Goal: Information Seeking & Learning: Learn about a topic

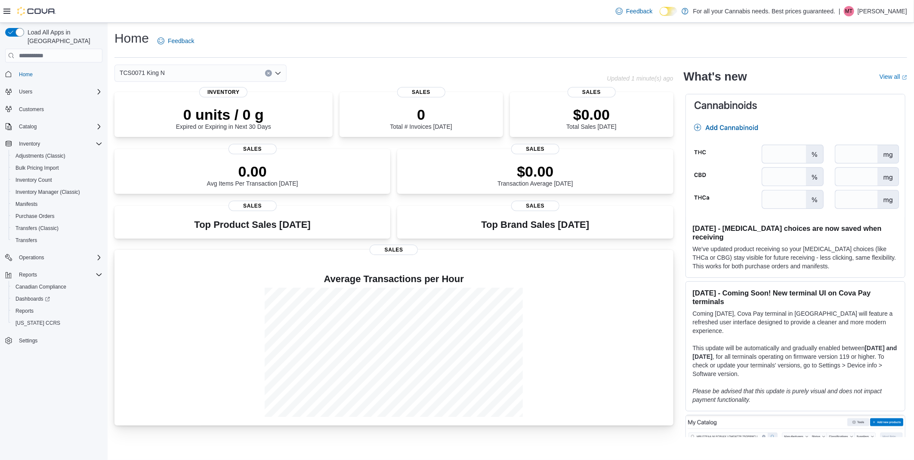
click at [192, 260] on p at bounding box center [393, 265] width 545 height 10
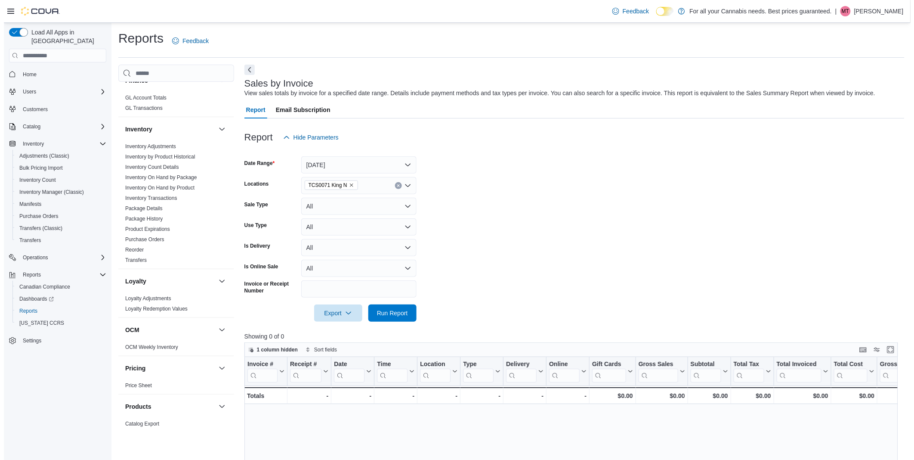
scroll to position [430, 0]
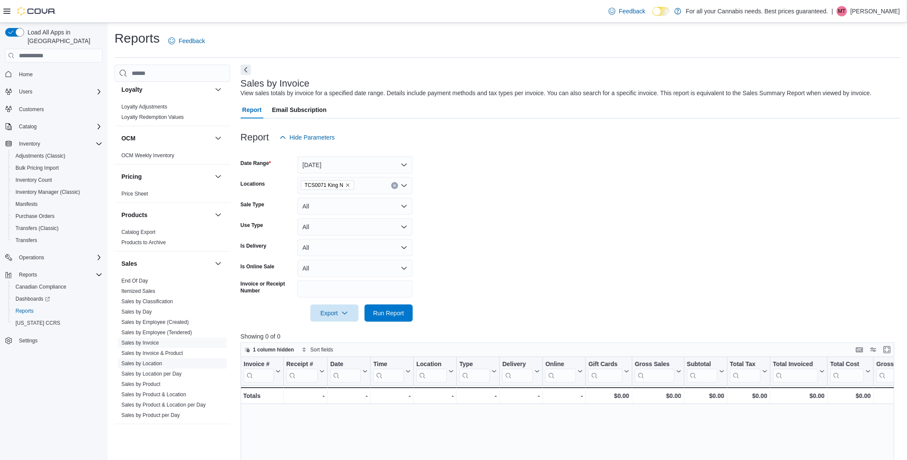
click at [159, 366] on link "Sales by Location" at bounding box center [141, 363] width 41 height 6
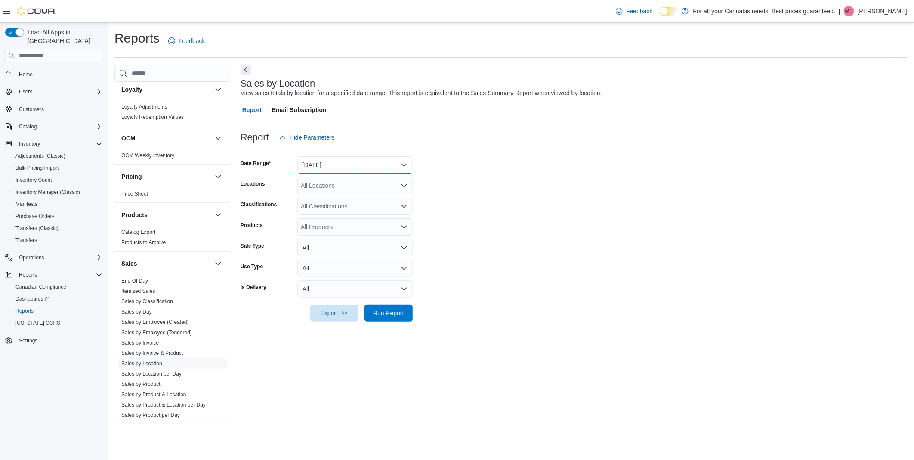
click at [351, 167] on button "[DATE]" at bounding box center [354, 164] width 115 height 17
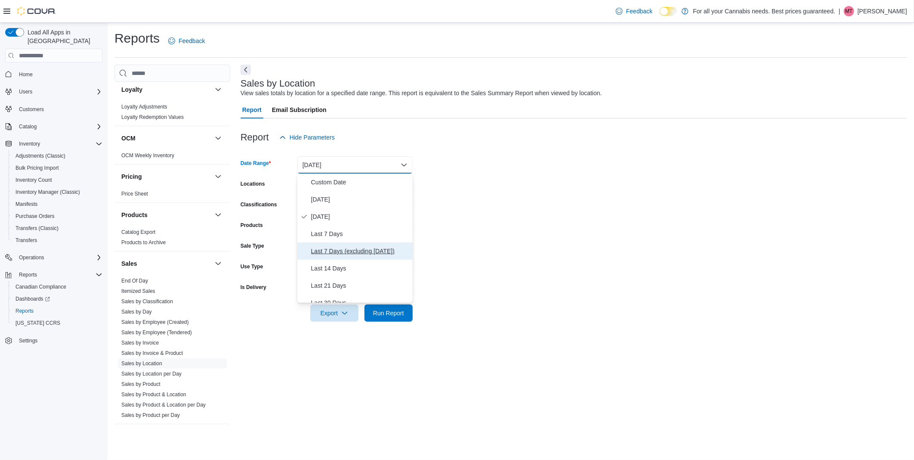
click at [369, 249] on span "Last 7 Days (excluding [DATE])" at bounding box center [360, 251] width 98 height 10
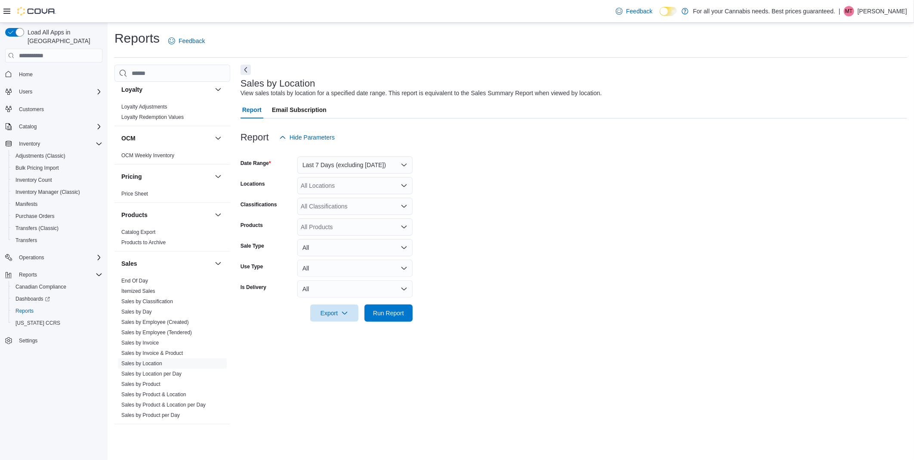
click at [472, 222] on form "Date Range Last 7 Days (excluding [DATE]) Locations All Locations Classificatio…" at bounding box center [574, 234] width 666 height 176
click at [332, 191] on div "All Locations" at bounding box center [354, 185] width 115 height 17
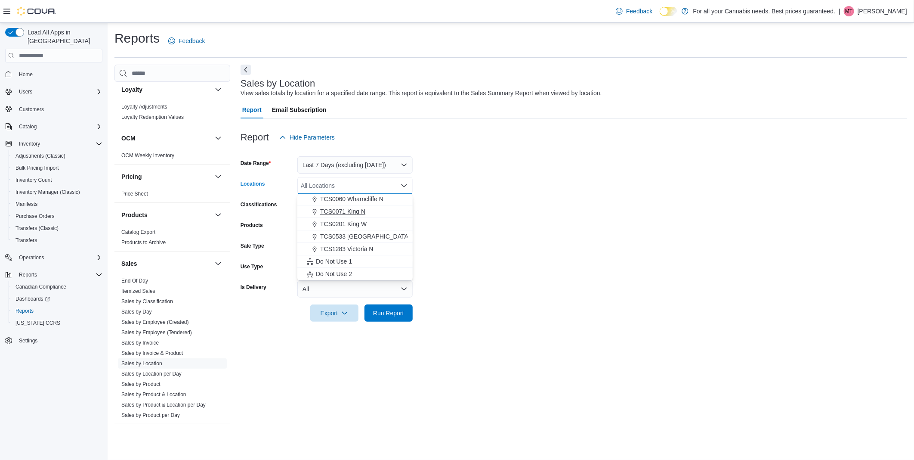
click at [361, 211] on span "TCS0071 King N" at bounding box center [342, 211] width 45 height 9
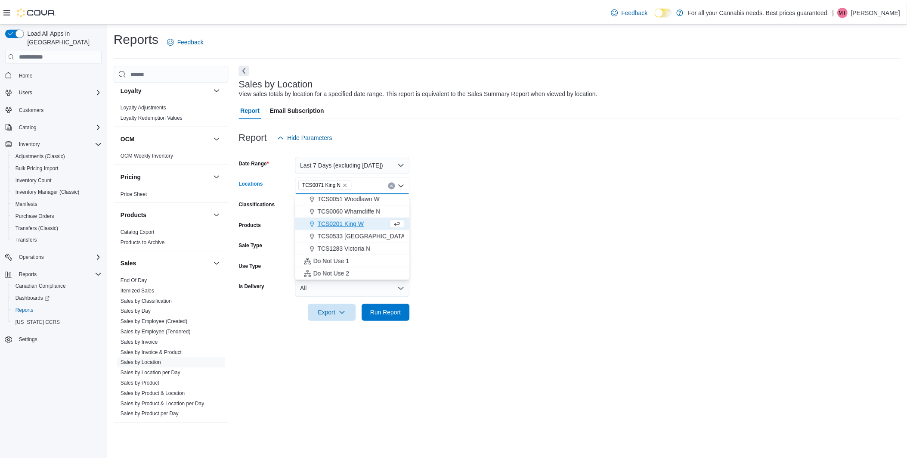
scroll to position [101, 0]
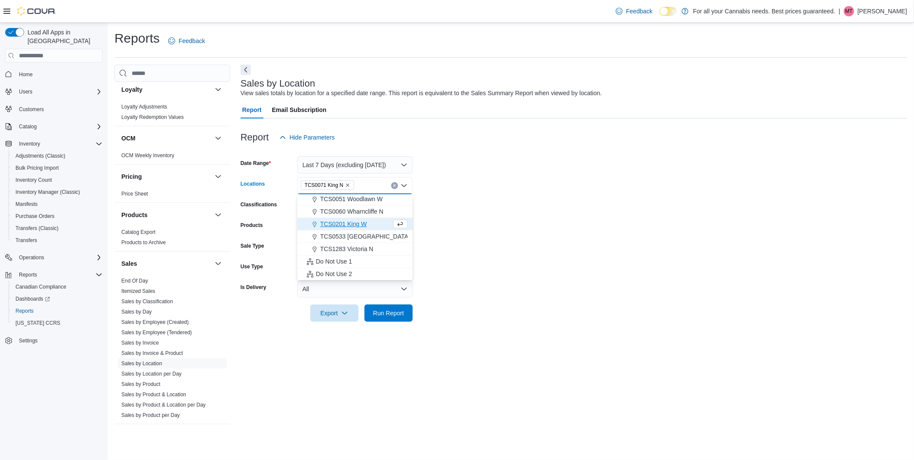
click at [500, 204] on form "Date Range Last 7 Days (excluding [DATE]) Locations TCS0071 King N Combo box. S…" at bounding box center [574, 234] width 666 height 176
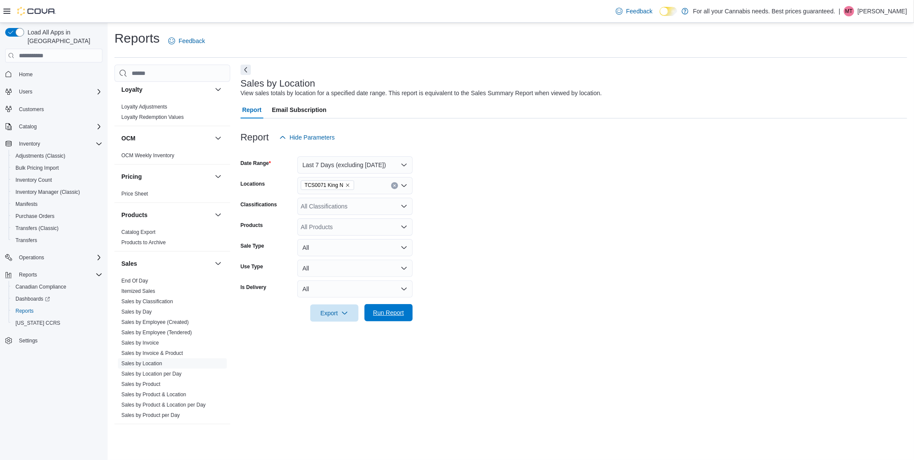
click at [385, 316] on span "Run Report" at bounding box center [388, 312] width 31 height 9
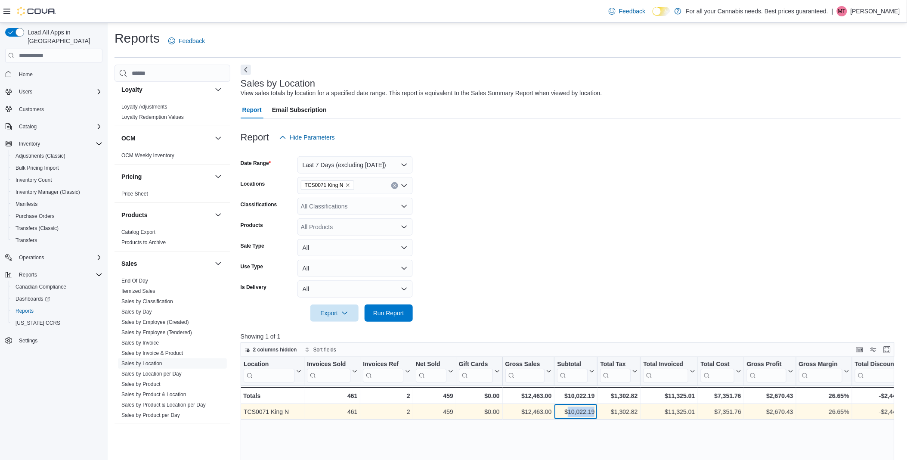
drag, startPoint x: 595, startPoint y: 410, endPoint x: 568, endPoint y: 412, distance: 27.1
click at [568, 412] on div "$10,022.19 - Subtotal, column 7, row 1" at bounding box center [575, 411] width 43 height 15
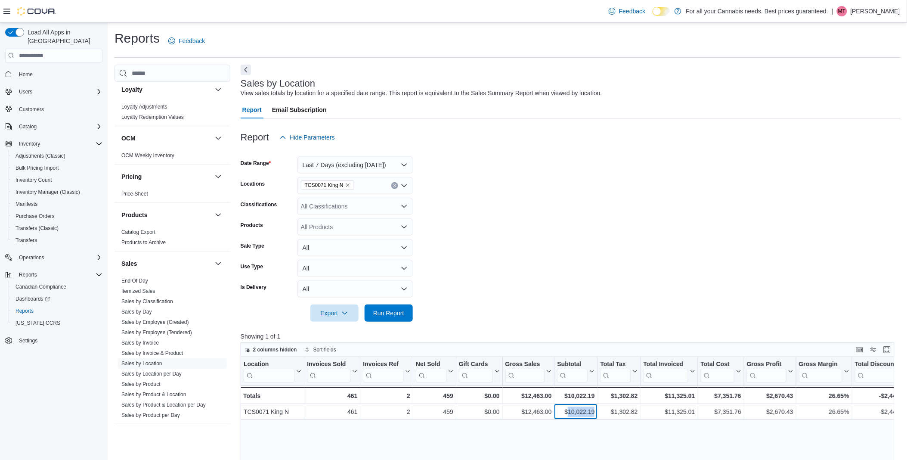
copy div "10,022.19"
drag, startPoint x: 79, startPoint y: 382, endPoint x: 84, endPoint y: 372, distance: 11.5
click at [79, 381] on div "Load All Apps in [GEOGRAPHIC_DATA] Home Users Customers Catalog Inventory Adjus…" at bounding box center [54, 243] width 108 height 441
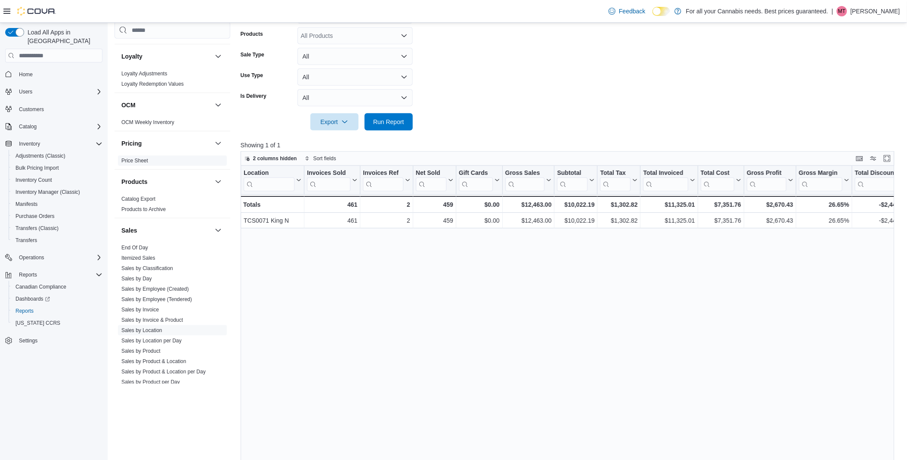
scroll to position [293, 0]
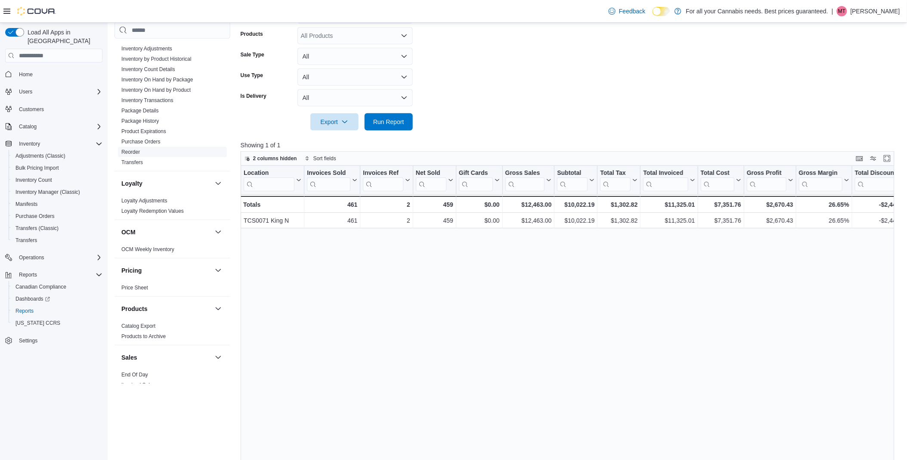
click at [136, 153] on link "Reorder" at bounding box center [130, 152] width 19 height 6
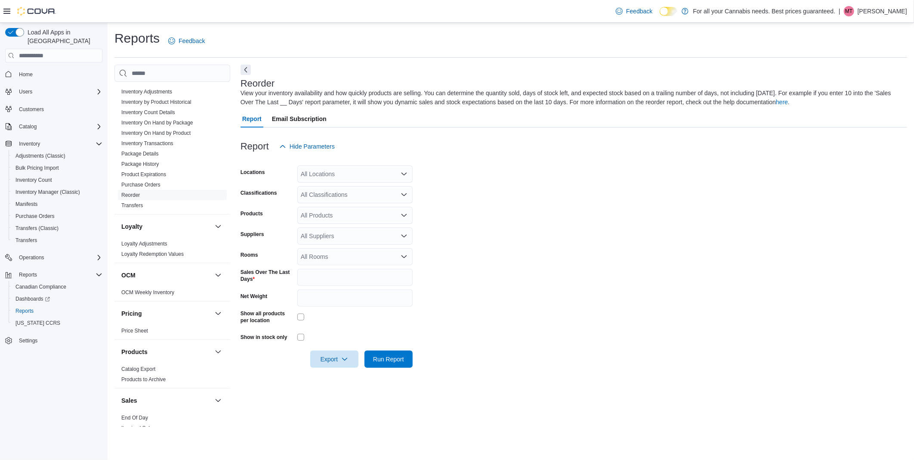
click at [351, 169] on div "All Locations" at bounding box center [354, 173] width 115 height 17
click at [348, 199] on span "TCS0071 King N" at bounding box center [342, 199] width 45 height 9
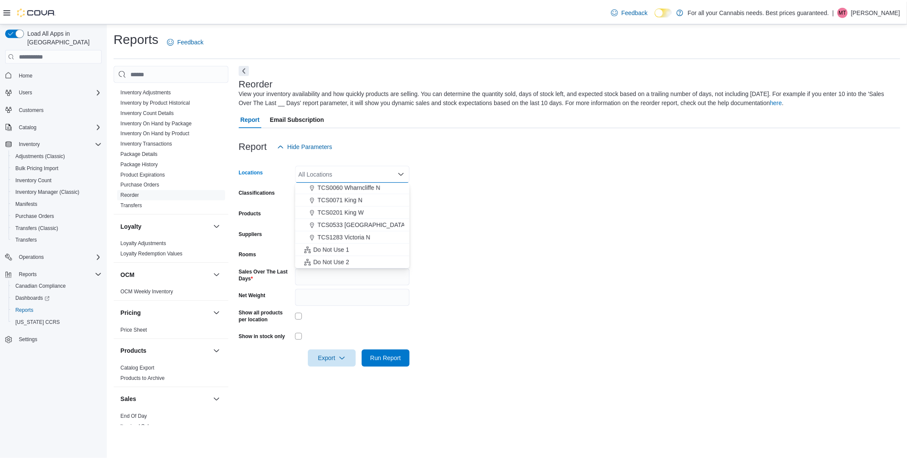
scroll to position [101, 0]
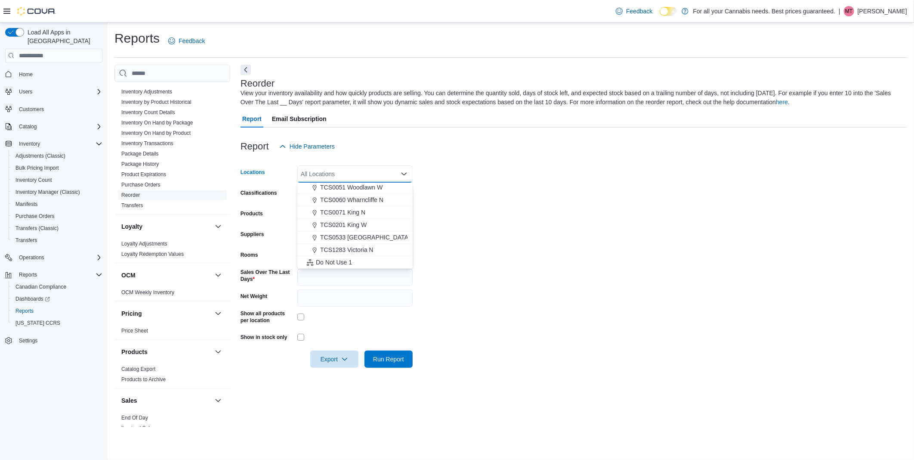
click at [491, 173] on form "Locations All Locations Combo box. Selected. Combo box input. All Locations. Ty…" at bounding box center [574, 261] width 666 height 213
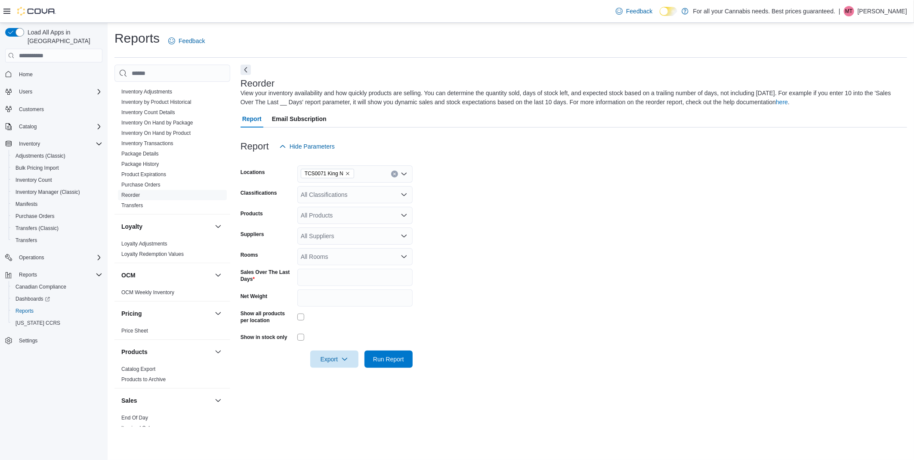
click at [364, 188] on div "All Classifications" at bounding box center [354, 194] width 115 height 17
click at [342, 227] on button "Flower 1g" at bounding box center [354, 222] width 115 height 12
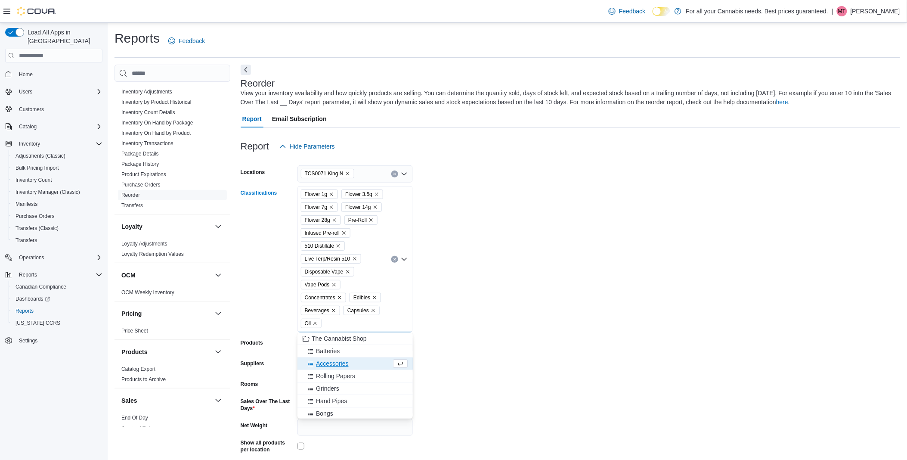
click at [578, 297] on form "Locations TCS0071 King N Classifications Flower 1g Flower 3.5g Flower 7g Flower…" at bounding box center [570, 326] width 659 height 342
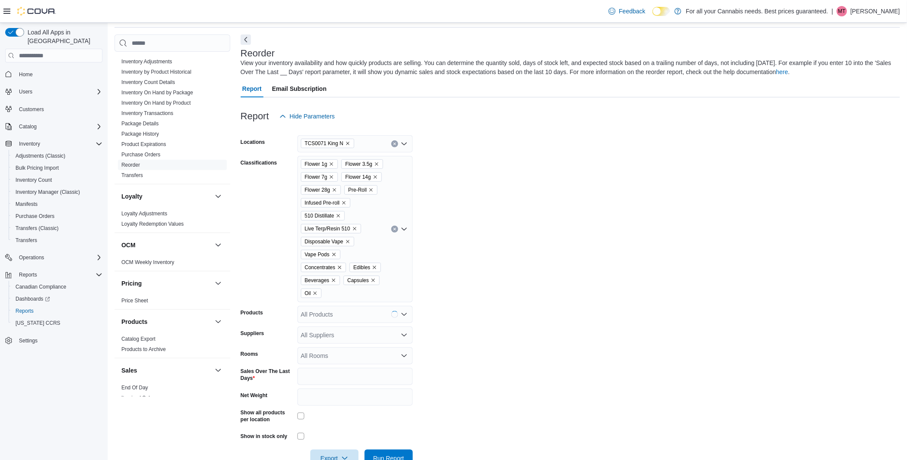
scroll to position [54, 0]
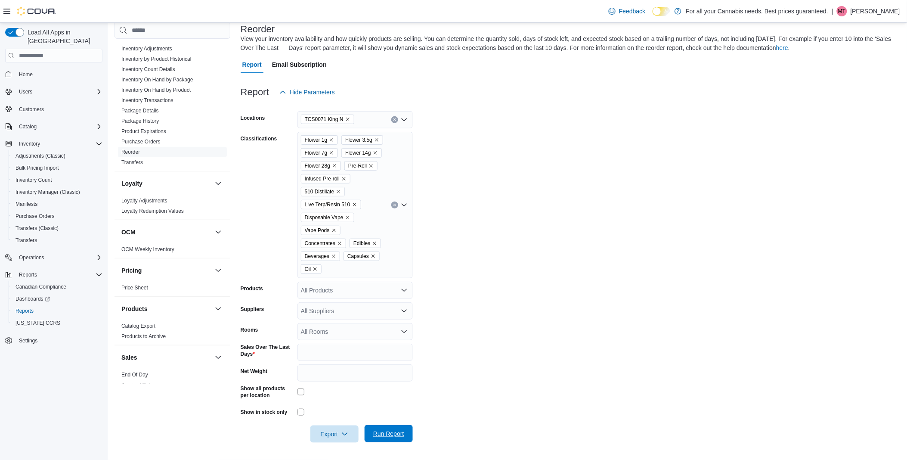
click at [390, 433] on span "Run Report" at bounding box center [388, 433] width 31 height 9
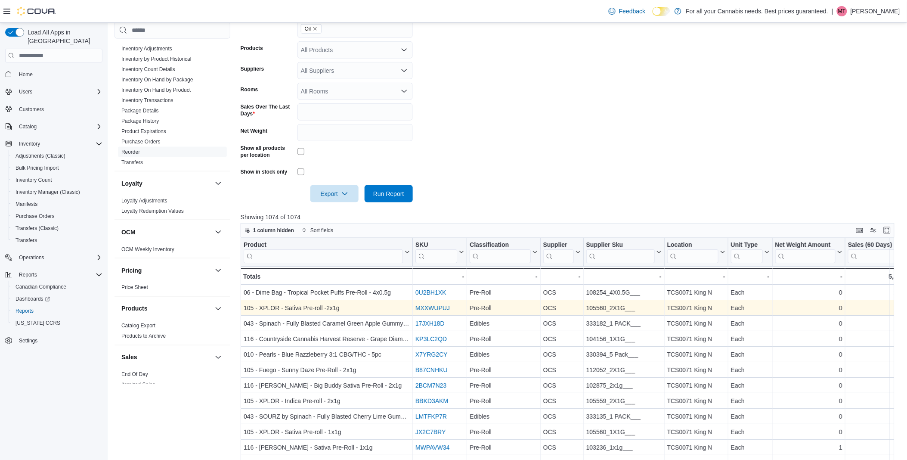
scroll to position [432, 0]
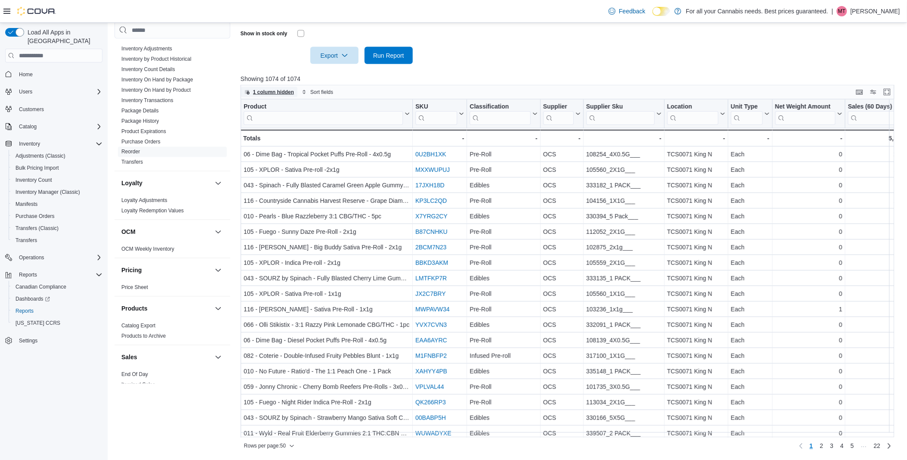
click at [294, 90] on button "1 column hidden" at bounding box center [269, 92] width 56 height 10
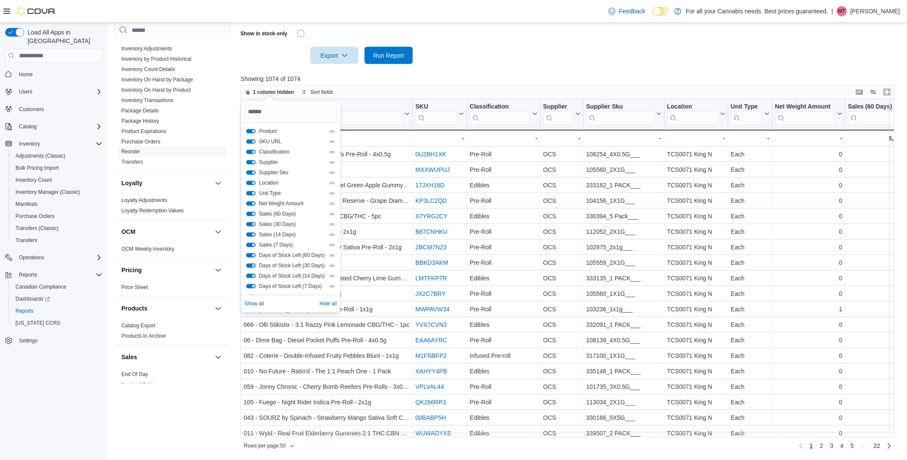
click at [271, 140] on span "SKU URL" at bounding box center [292, 141] width 66 height 7
click at [254, 141] on button "SKU URL" at bounding box center [250, 141] width 9 height 4
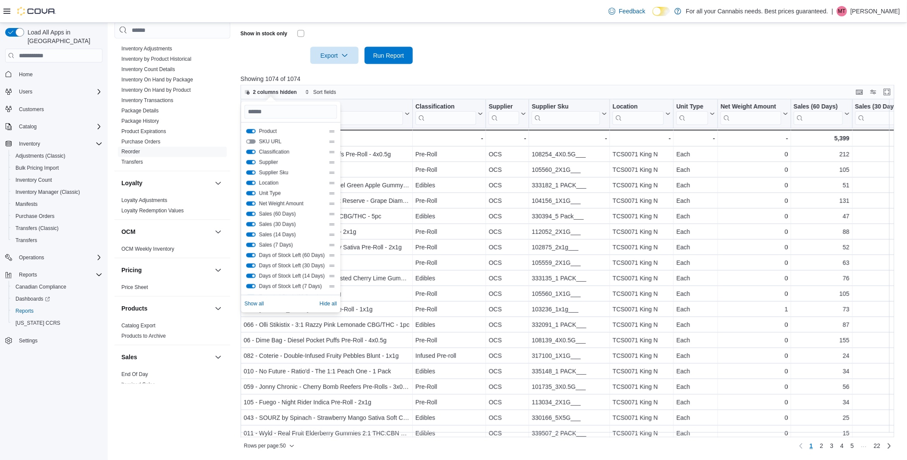
click at [251, 160] on button "Supplier" at bounding box center [250, 162] width 9 height 4
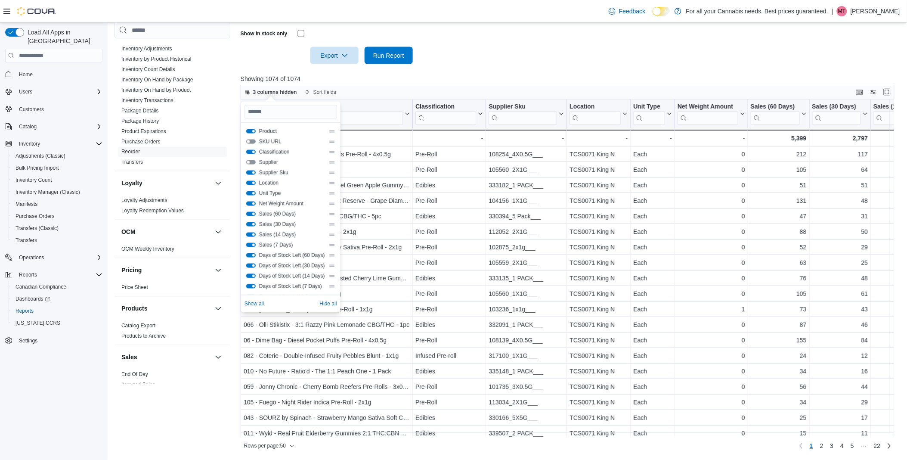
click at [252, 169] on div "Supplier Sku" at bounding box center [290, 172] width 89 height 7
click at [254, 172] on button "Supplier Sku" at bounding box center [250, 172] width 9 height 4
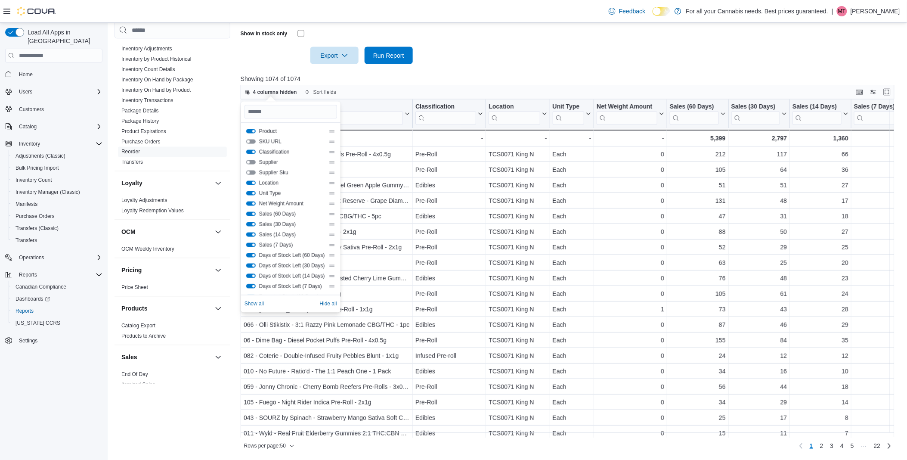
click at [251, 181] on button "Location" at bounding box center [250, 183] width 9 height 4
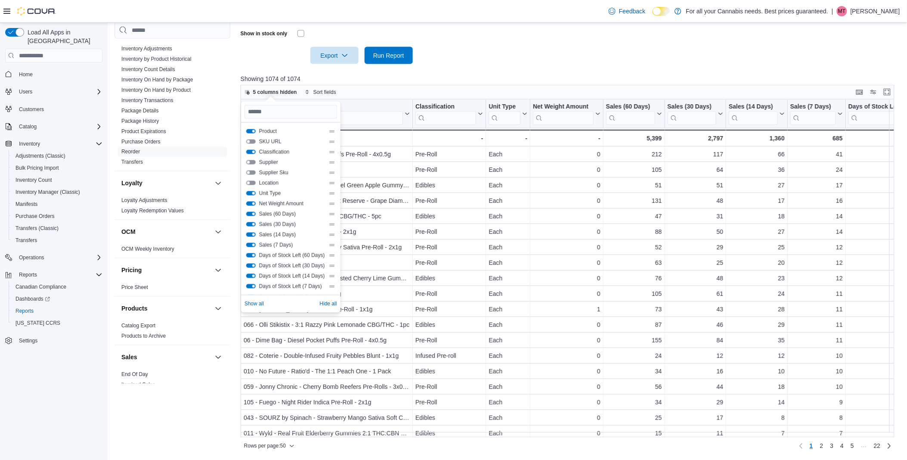
click at [252, 191] on button "Unit Type" at bounding box center [250, 193] width 9 height 4
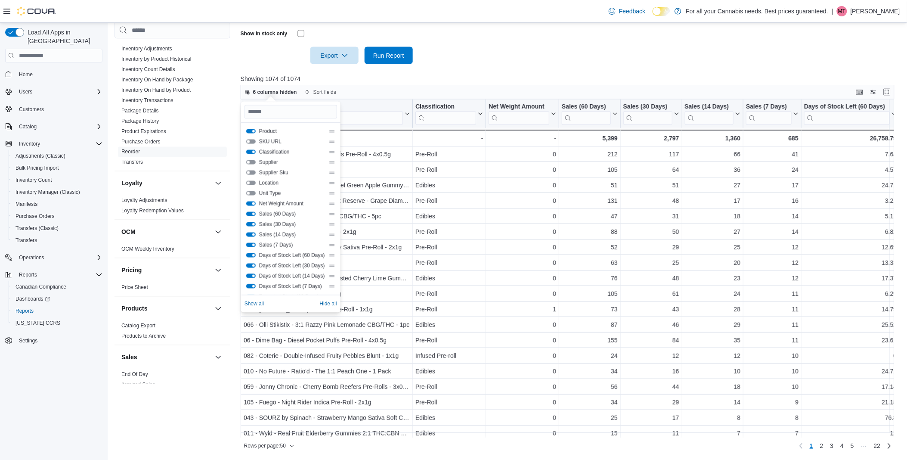
click at [252, 201] on button "Net Weight Amount" at bounding box center [250, 203] width 9 height 4
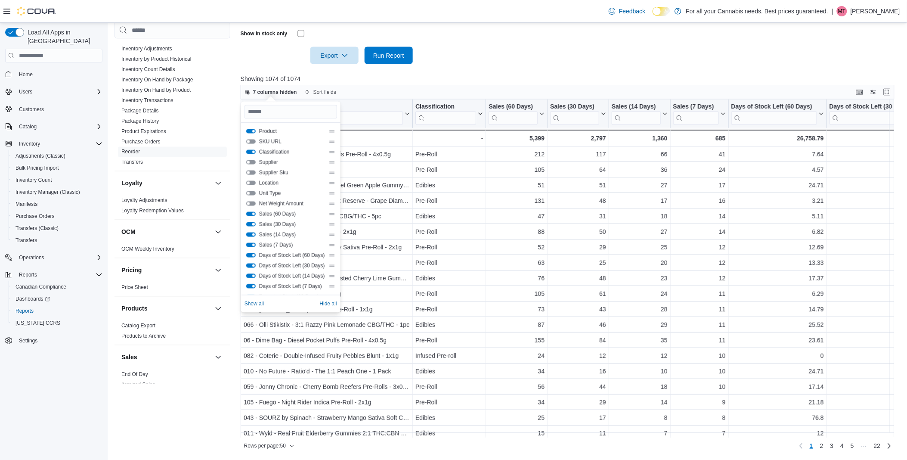
click at [254, 225] on button "Sales (30 Days)" at bounding box center [250, 224] width 9 height 4
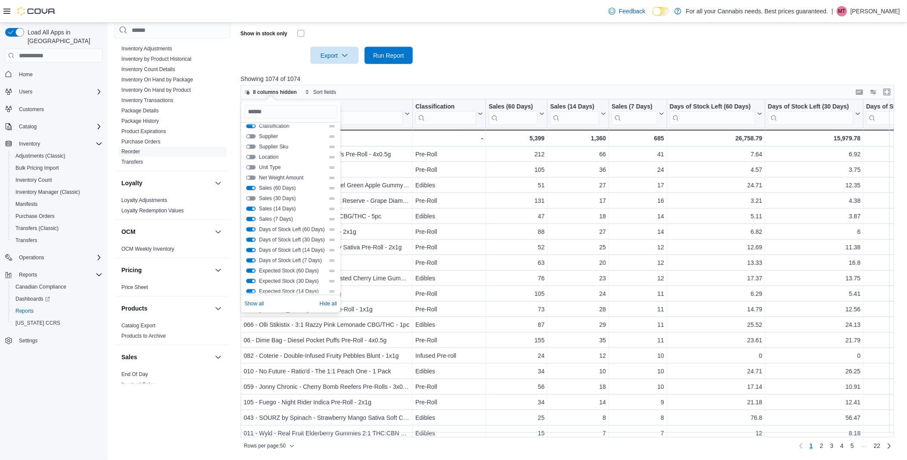
scroll to position [48, 0]
click at [252, 210] on div "Days of Stock Left (60 Days)" at bounding box center [290, 207] width 89 height 7
click at [252, 209] on button "Days of Stock Left (60 Days)" at bounding box center [250, 207] width 9 height 4
click at [250, 216] on button "Days of Stock Left (30 Days)" at bounding box center [250, 218] width 9 height 4
click at [250, 227] on button "Days of Stock Left (14 Days)" at bounding box center [250, 228] width 9 height 4
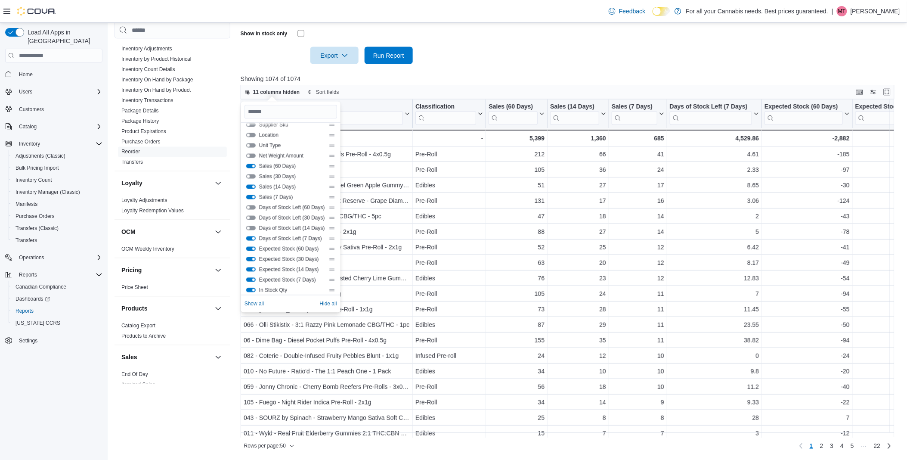
click at [251, 238] on button "Days of Stock Left (7 Days)" at bounding box center [250, 238] width 9 height 4
click at [252, 247] on button "Expected Stock (60 Days)" at bounding box center [250, 249] width 9 height 4
drag, startPoint x: 252, startPoint y: 257, endPoint x: 252, endPoint y: 270, distance: 12.5
click at [252, 258] on button "Expected Stock (30 Days)" at bounding box center [250, 259] width 9 height 4
click at [252, 270] on button "Expected Stock (14 Days)" at bounding box center [250, 269] width 9 height 4
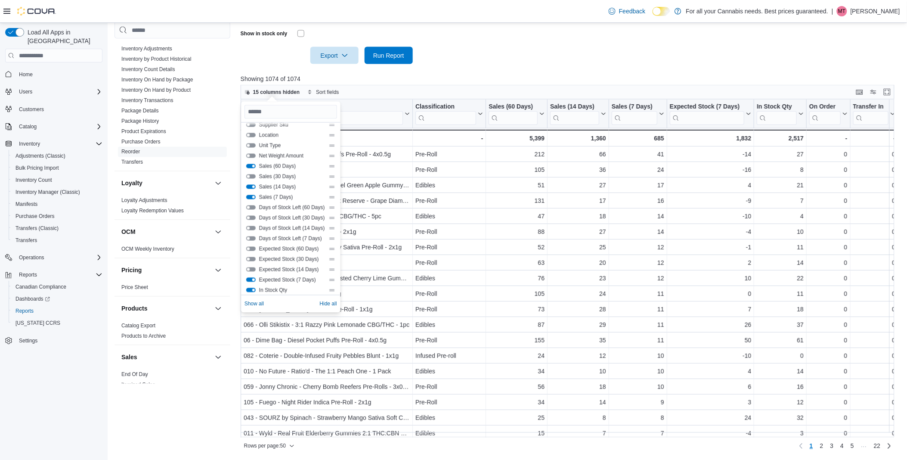
click at [251, 280] on button "Expected Stock (7 Days)" at bounding box center [250, 280] width 9 height 4
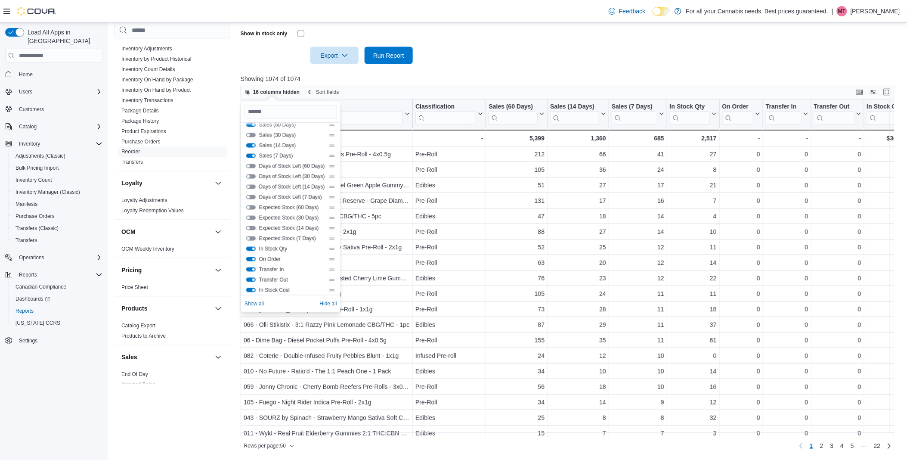
scroll to position [143, 0]
click at [250, 205] on button "On Order" at bounding box center [250, 205] width 9 height 4
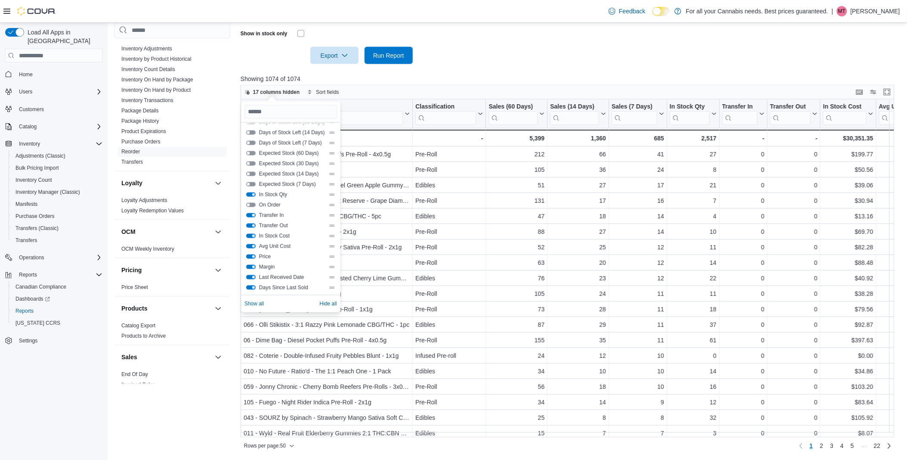
click at [250, 213] on button "Transfer In" at bounding box center [250, 215] width 9 height 4
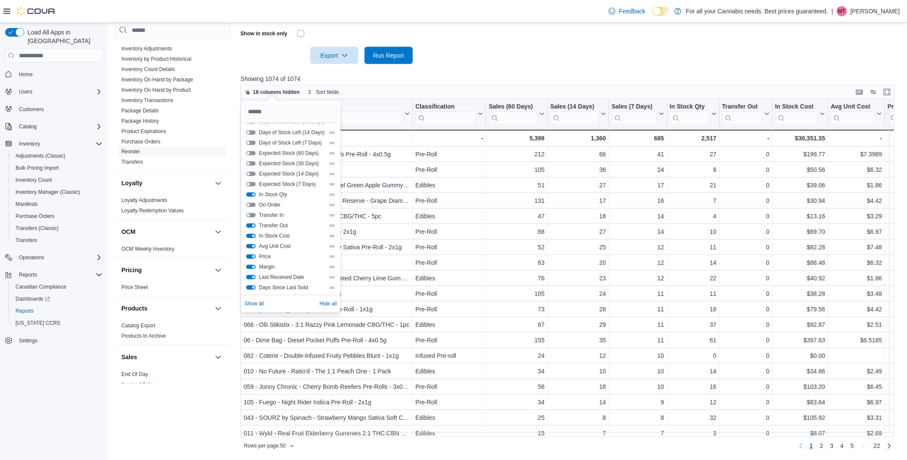
click at [250, 223] on button "Transfer Out" at bounding box center [250, 225] width 9 height 4
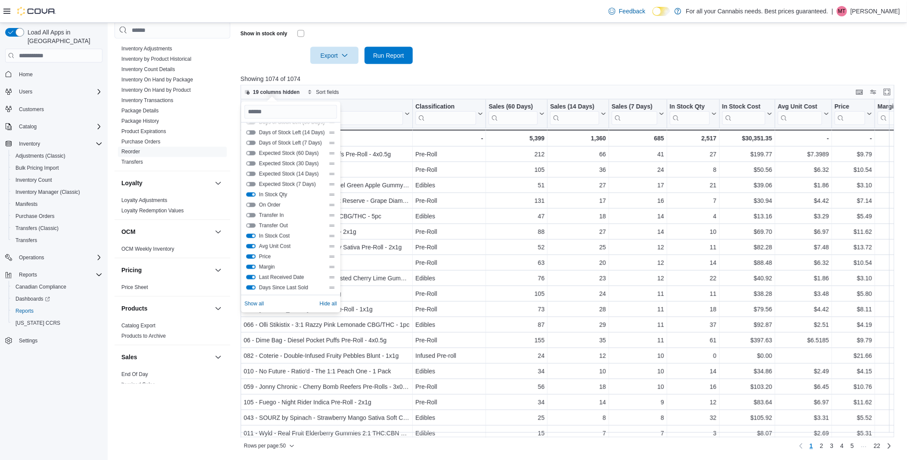
click at [251, 236] on button "In Stock Cost" at bounding box center [250, 236] width 9 height 4
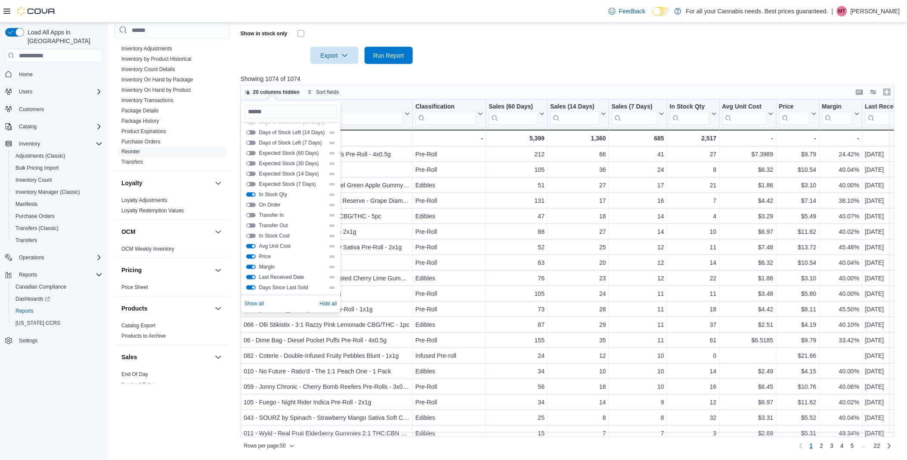
click at [252, 246] on button "Avg Unit Cost" at bounding box center [250, 246] width 9 height 4
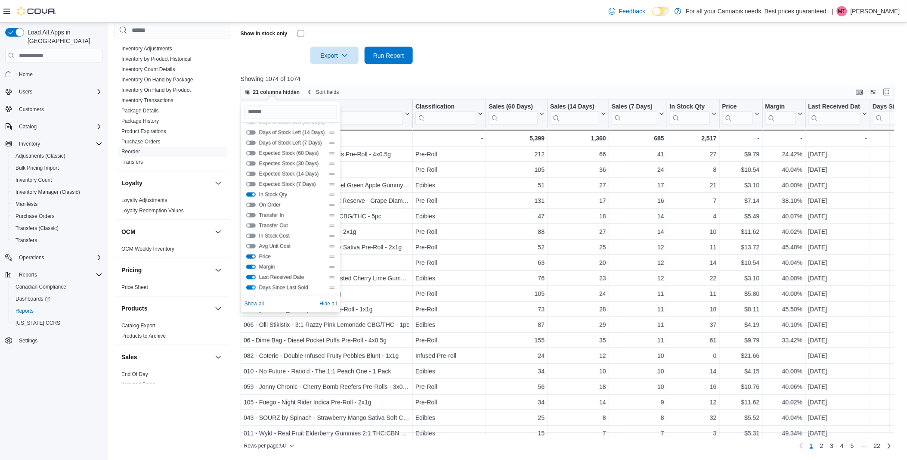
click at [252, 256] on button "Price" at bounding box center [250, 256] width 9 height 4
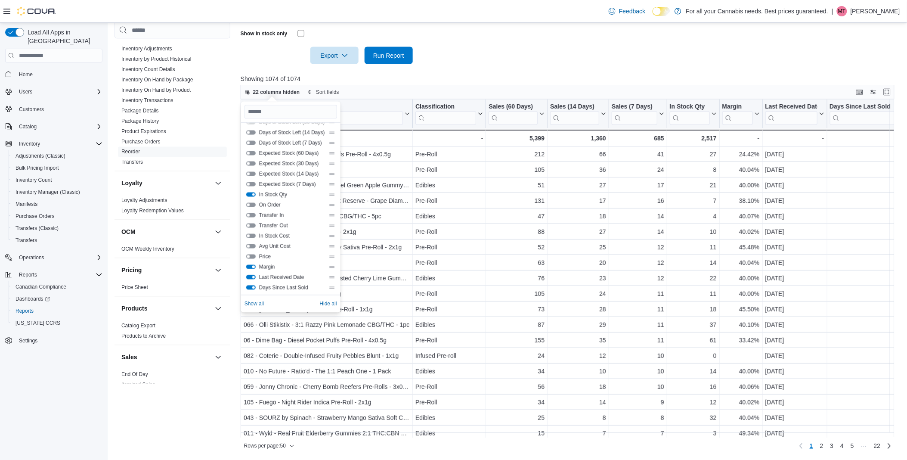
click at [253, 265] on button "Margin" at bounding box center [250, 267] width 9 height 4
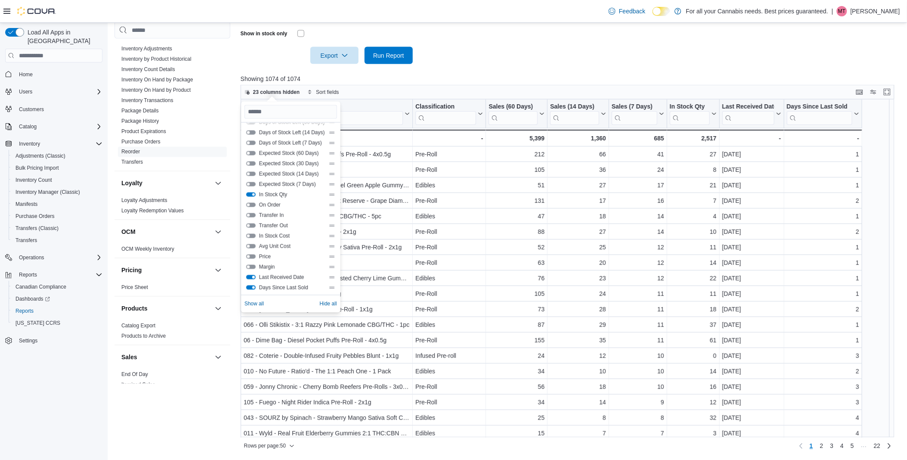
click at [253, 275] on button "Last Received Date" at bounding box center [250, 277] width 9 height 4
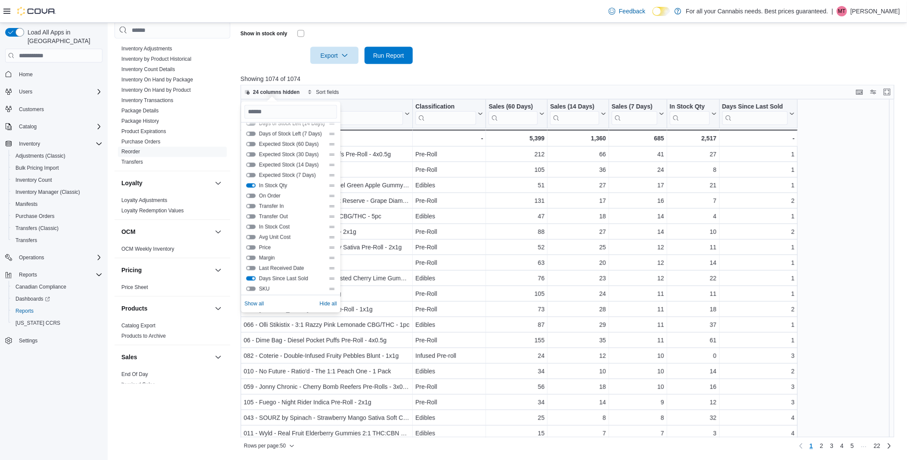
scroll to position [155, 0]
click at [176, 402] on div "Cash Management Cash Management Cash Out Details Compliance OCS Transaction Sub…" at bounding box center [172, 228] width 116 height 413
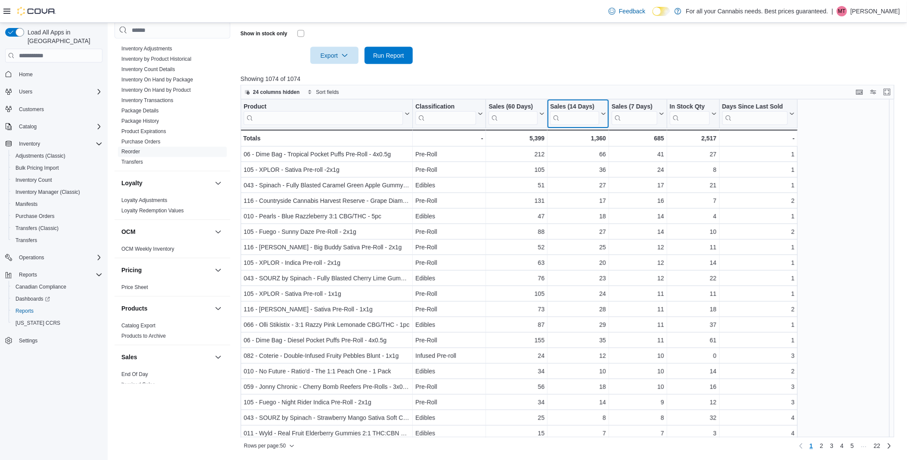
click at [602, 113] on icon at bounding box center [602, 113] width 7 height 5
click at [596, 157] on span "Sort High-Low" at bounding box center [583, 157] width 33 height 7
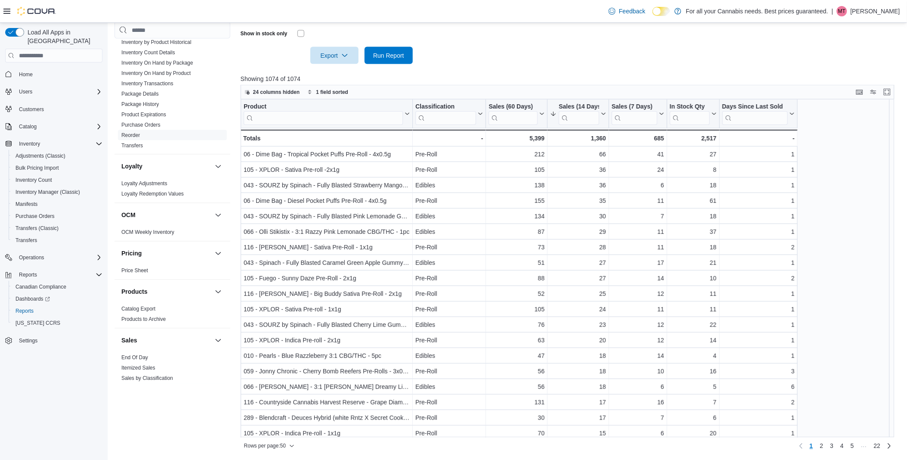
scroll to position [293, 0]
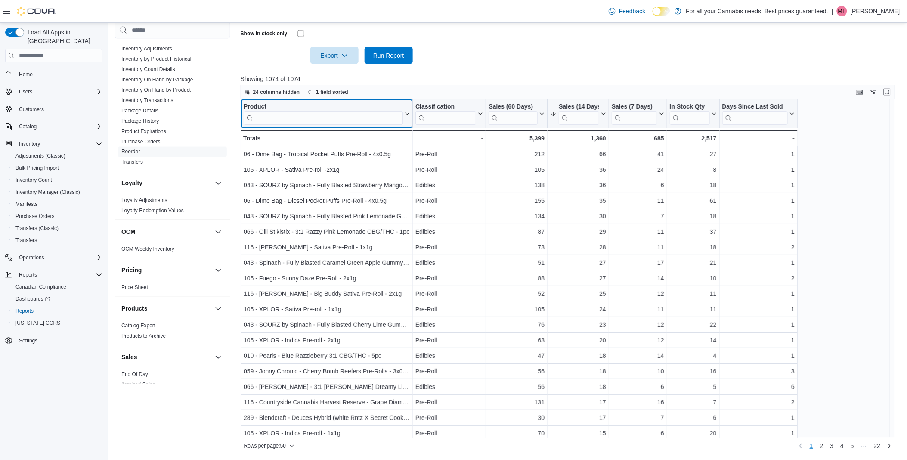
click at [340, 118] on input "search" at bounding box center [323, 118] width 159 height 14
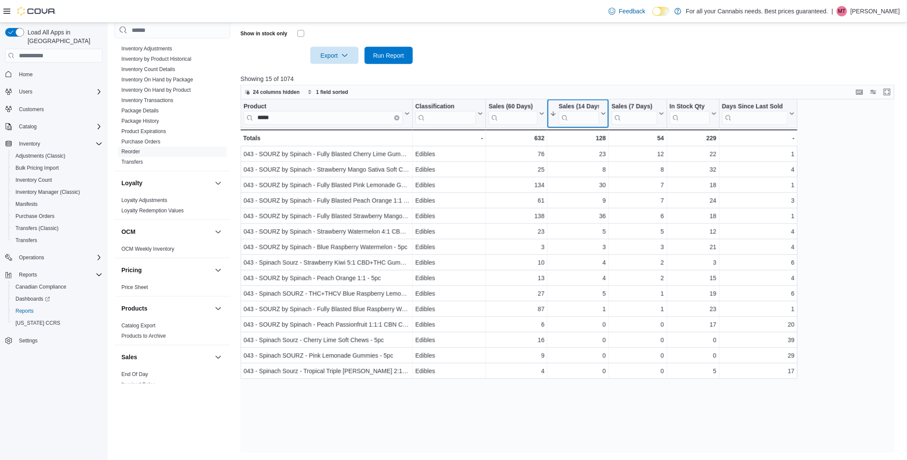
click at [601, 117] on button "Sales (14 Days)" at bounding box center [578, 114] width 56 height 22
click at [595, 157] on span "Sort High-Low" at bounding box center [583, 157] width 33 height 7
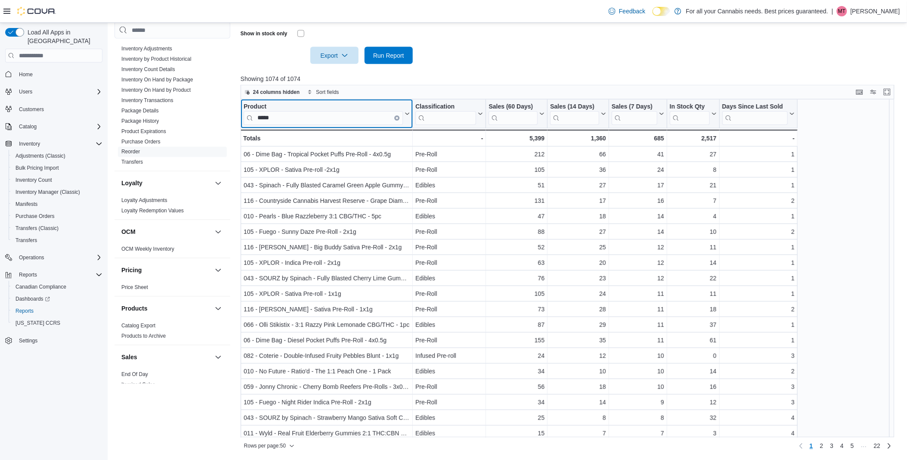
click at [328, 117] on input "*****" at bounding box center [323, 118] width 159 height 14
click at [333, 119] on input "*****" at bounding box center [323, 118] width 159 height 14
click at [335, 119] on input "*****" at bounding box center [323, 118] width 159 height 14
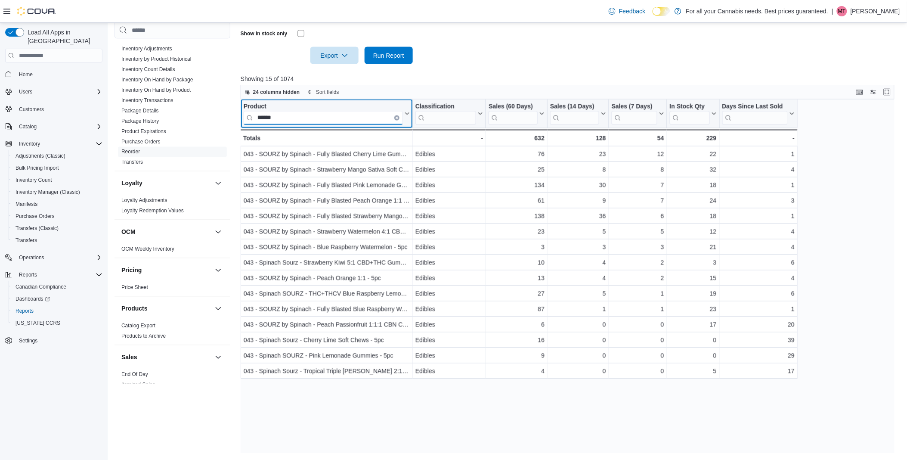
type input "*****"
click at [605, 115] on div at bounding box center [608, 113] width 7 height 28
click at [601, 114] on icon at bounding box center [602, 113] width 7 height 5
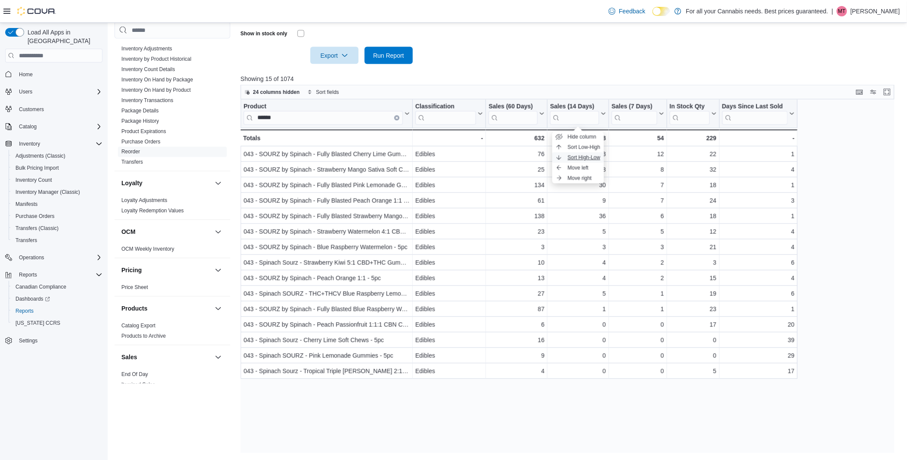
click at [590, 153] on button "Sort High-Low" at bounding box center [578, 157] width 52 height 10
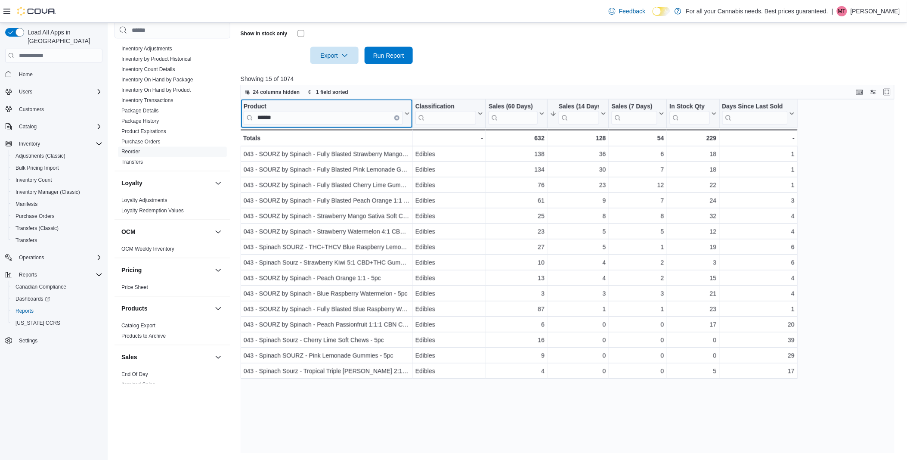
click at [282, 120] on input "*****" at bounding box center [323, 118] width 159 height 14
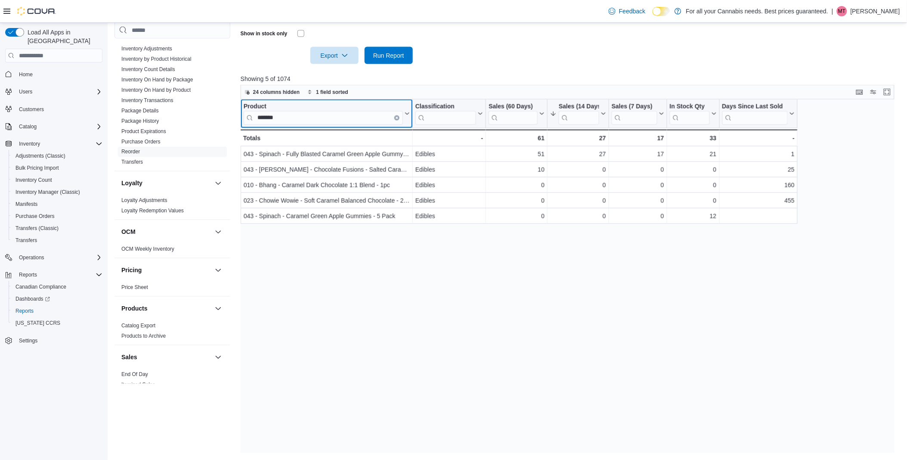
click at [346, 108] on div "Product" at bounding box center [323, 107] width 159 height 8
click at [342, 112] on input "*******" at bounding box center [323, 118] width 159 height 14
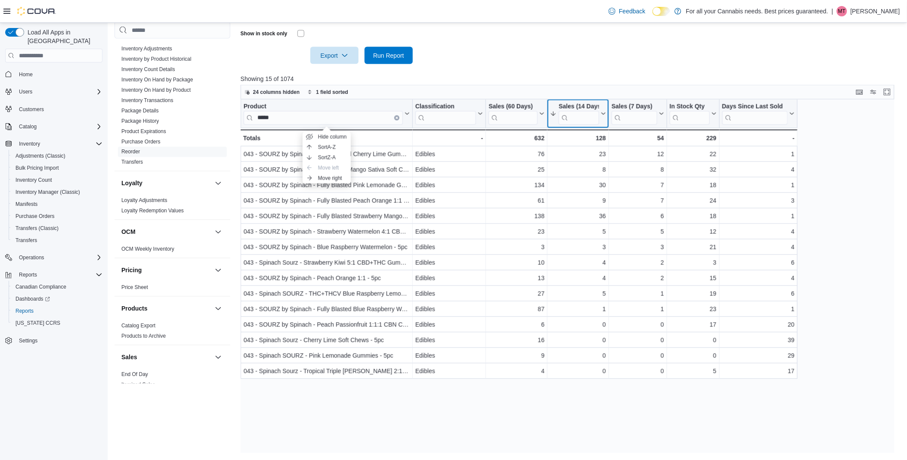
click at [603, 116] on icon at bounding box center [602, 113] width 7 height 5
click at [592, 157] on span "Sort High-Low" at bounding box center [583, 157] width 33 height 7
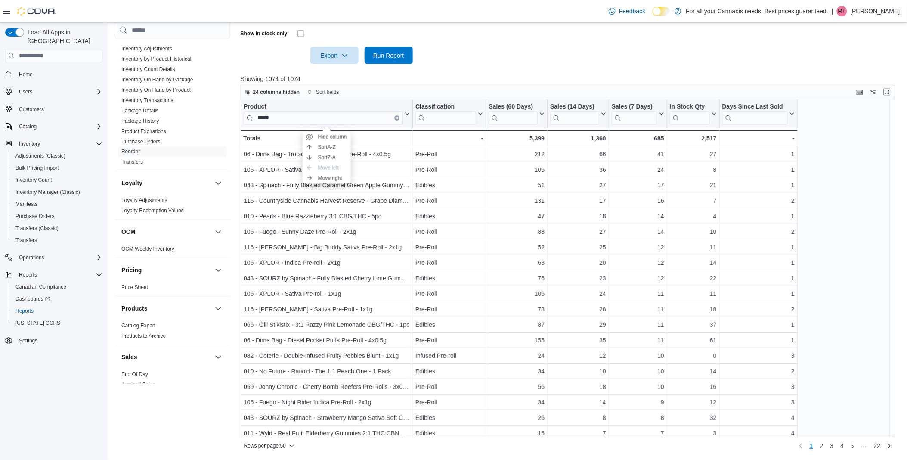
click at [353, 129] on div "Product ***** Click to view column header actions Classification Click to view …" at bounding box center [519, 122] width 557 height 47
click at [360, 112] on input "*****" at bounding box center [323, 118] width 159 height 14
click at [370, 119] on input "*****" at bounding box center [323, 118] width 159 height 14
click at [317, 118] on input "*****" at bounding box center [323, 118] width 159 height 14
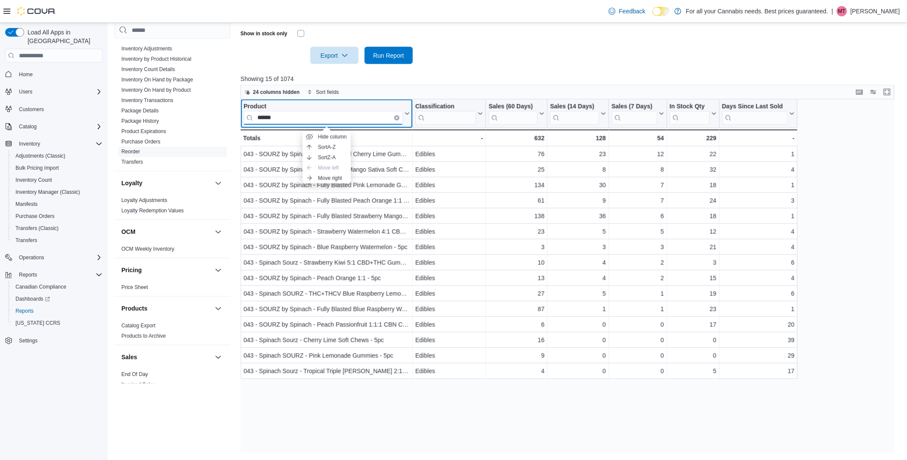
type input "*****"
click at [526, 72] on div at bounding box center [571, 69] width 660 height 10
click at [601, 112] on icon at bounding box center [602, 113] width 7 height 5
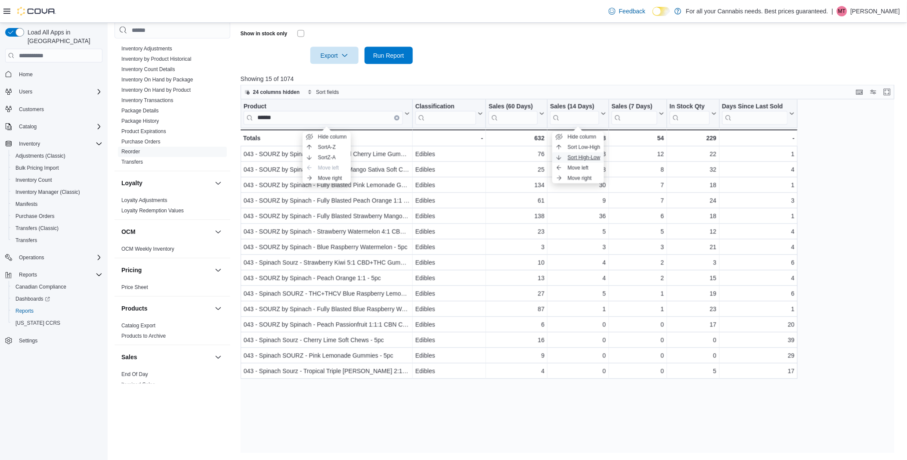
click at [580, 154] on span "Sort High-Low" at bounding box center [583, 157] width 33 height 7
click at [556, 72] on div at bounding box center [571, 69] width 660 height 10
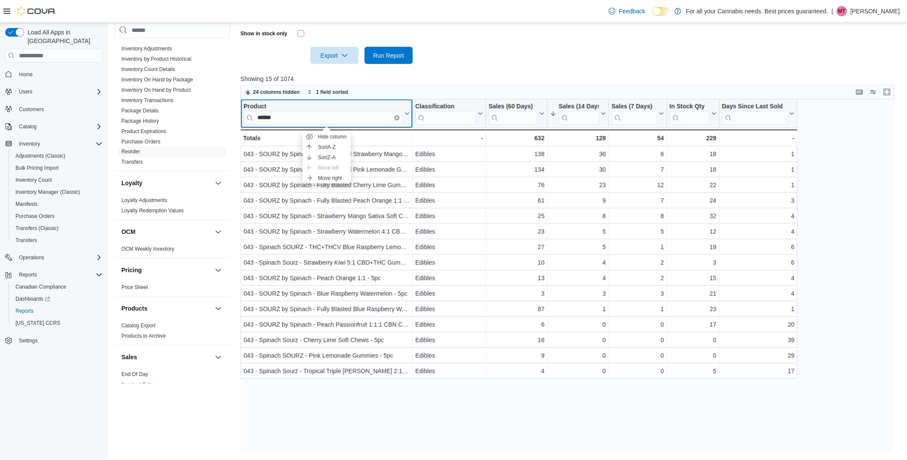
click at [395, 119] on button "Clear input" at bounding box center [396, 117] width 5 height 5
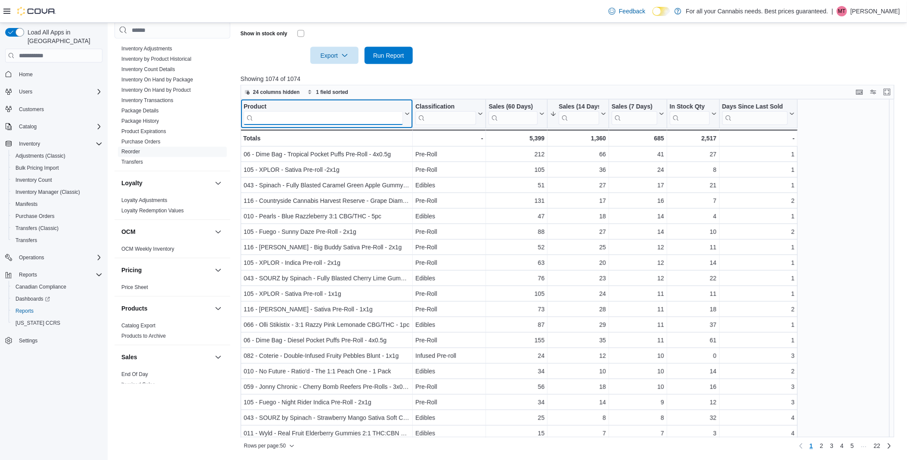
click at [276, 113] on input "search" at bounding box center [323, 118] width 159 height 14
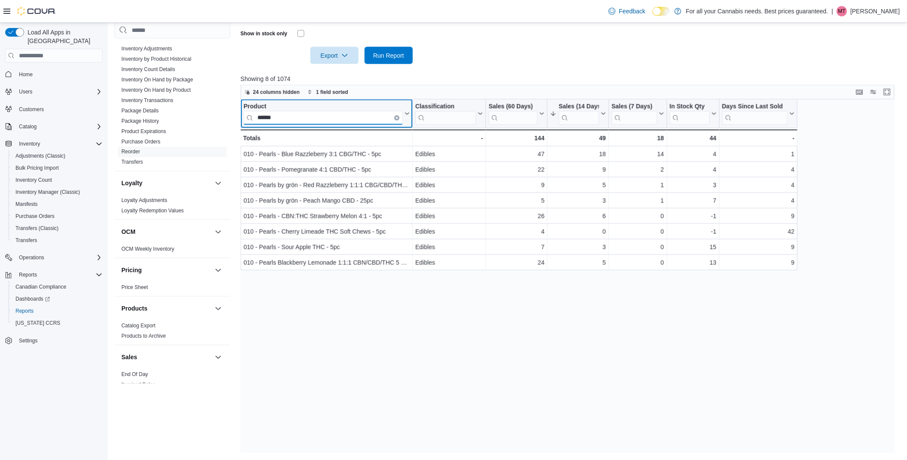
type input "******"
click at [397, 117] on icon "Clear input" at bounding box center [396, 118] width 3 height 3
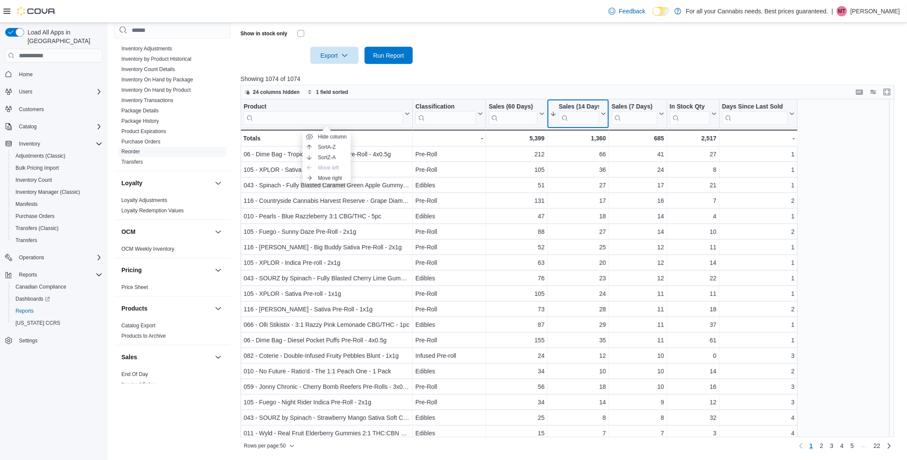
click at [602, 116] on icon at bounding box center [602, 113] width 7 height 5
click at [589, 152] on button "Sort High-Low" at bounding box center [578, 157] width 52 height 10
click at [603, 115] on icon at bounding box center [602, 113] width 7 height 5
click at [591, 157] on span "Sort High-Low" at bounding box center [583, 157] width 33 height 7
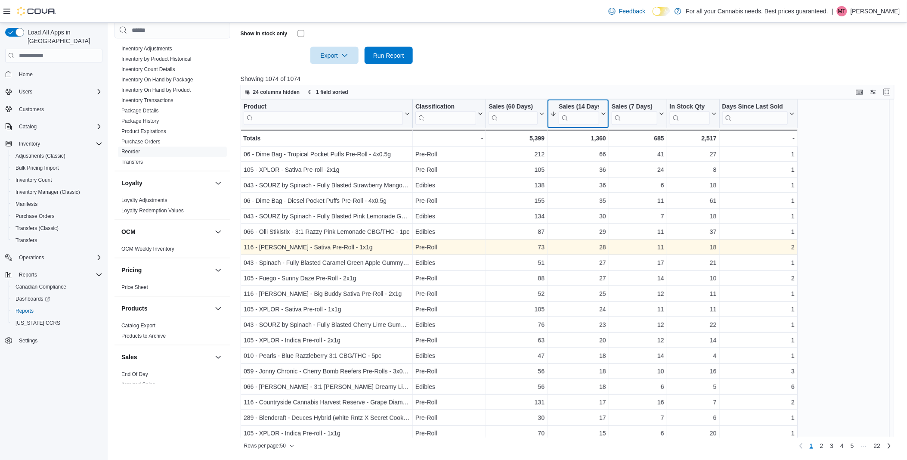
scroll to position [48, 0]
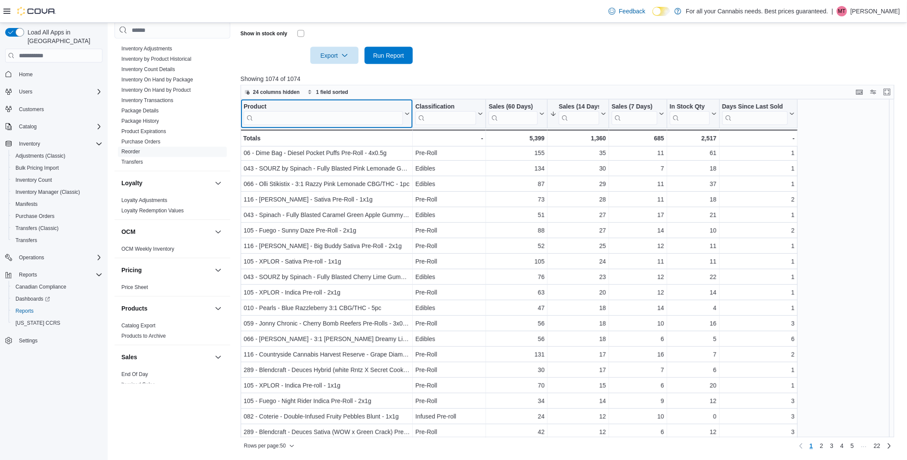
click at [299, 120] on input "search" at bounding box center [323, 118] width 159 height 14
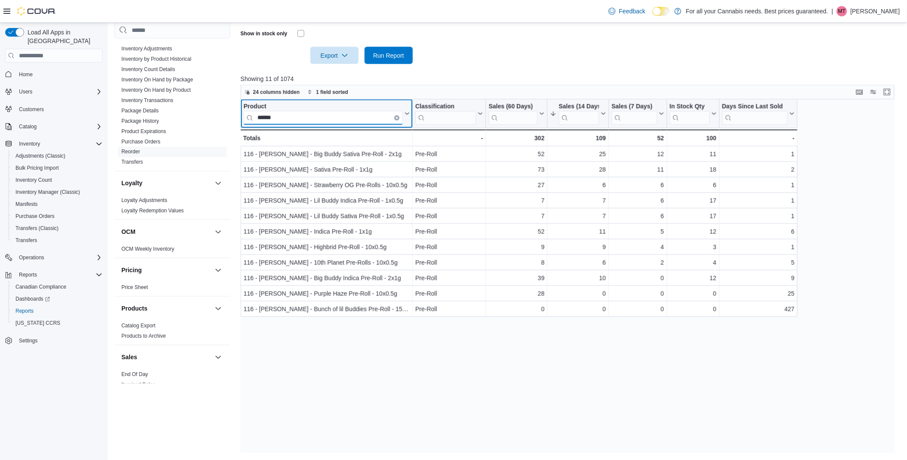
scroll to position [0, 0]
click at [600, 118] on button "Sales (14 Days)" at bounding box center [578, 114] width 56 height 22
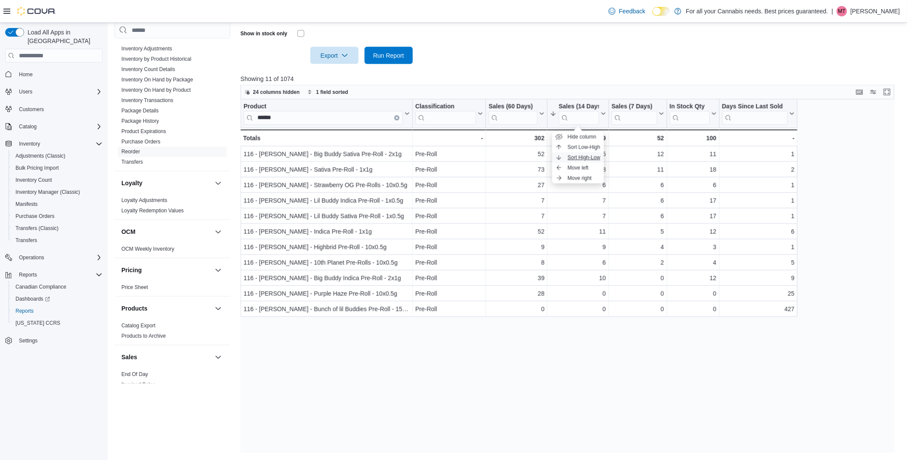
click at [592, 157] on span "Sort High-Low" at bounding box center [583, 157] width 33 height 7
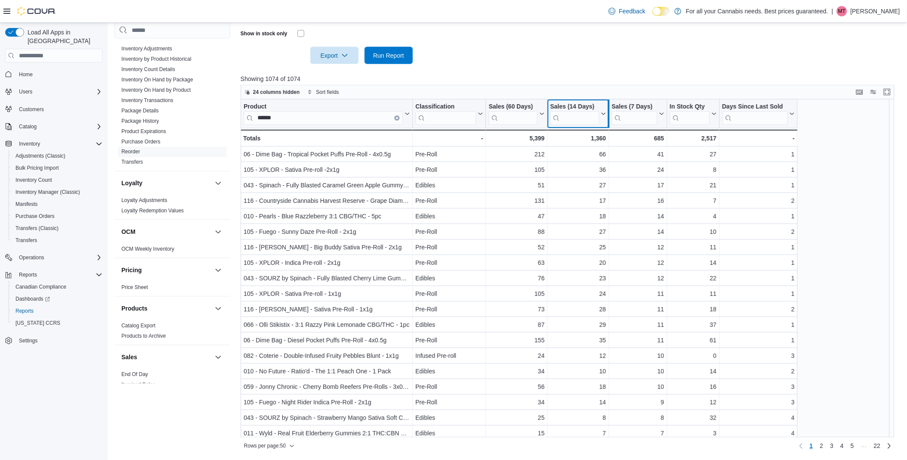
click at [605, 112] on div at bounding box center [608, 113] width 7 height 28
click at [602, 116] on icon at bounding box center [602, 113] width 7 height 5
click at [583, 156] on span "Sort High-Low" at bounding box center [583, 157] width 33 height 7
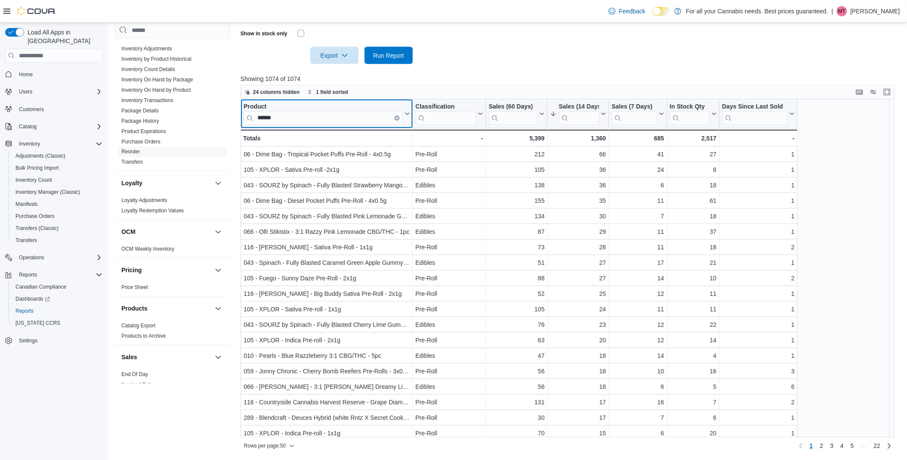
click at [312, 123] on input "******" at bounding box center [323, 118] width 159 height 14
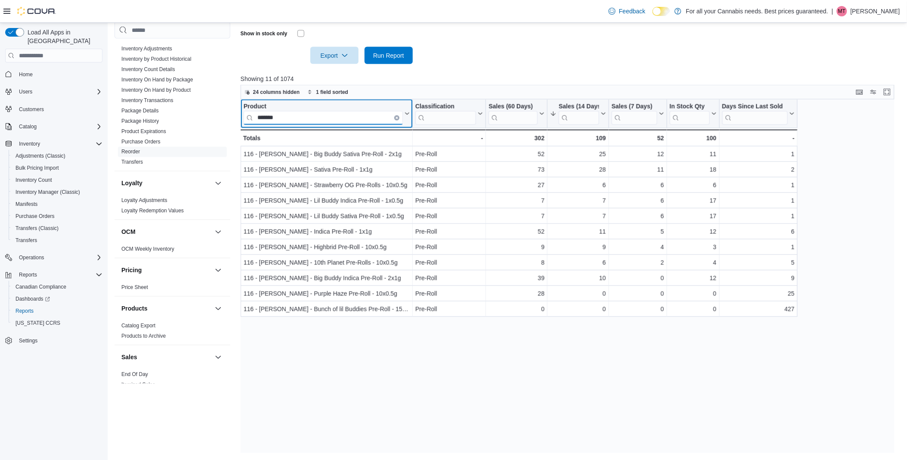
click at [315, 118] on input "******" at bounding box center [323, 118] width 159 height 14
click at [601, 114] on icon at bounding box center [602, 113] width 7 height 5
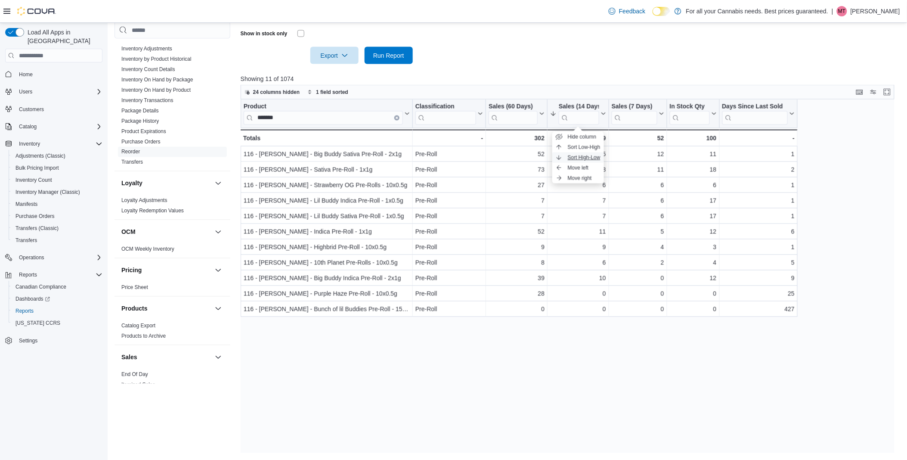
click at [593, 155] on span "Sort High-Low" at bounding box center [583, 157] width 33 height 7
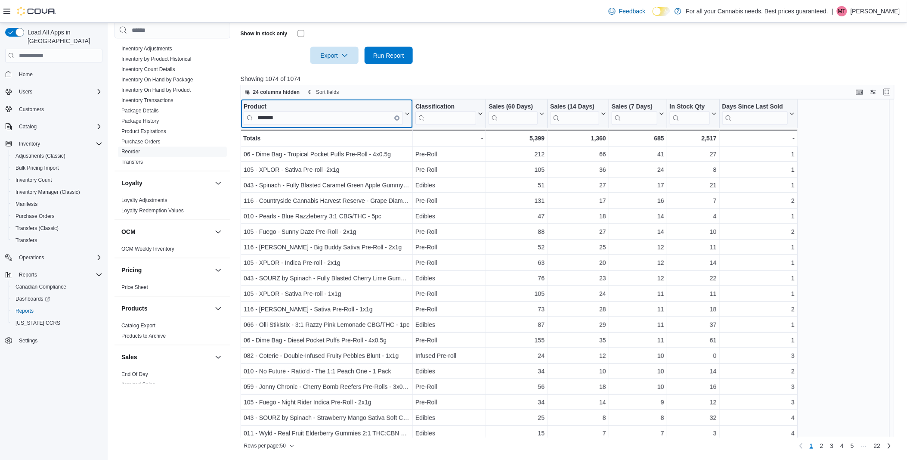
click at [365, 114] on input "******" at bounding box center [323, 118] width 159 height 14
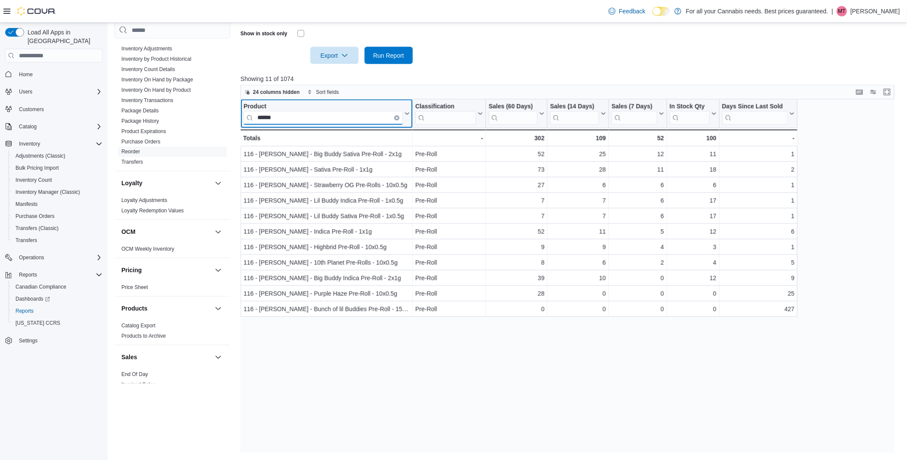
type input "******"
click at [599, 115] on icon at bounding box center [602, 113] width 7 height 5
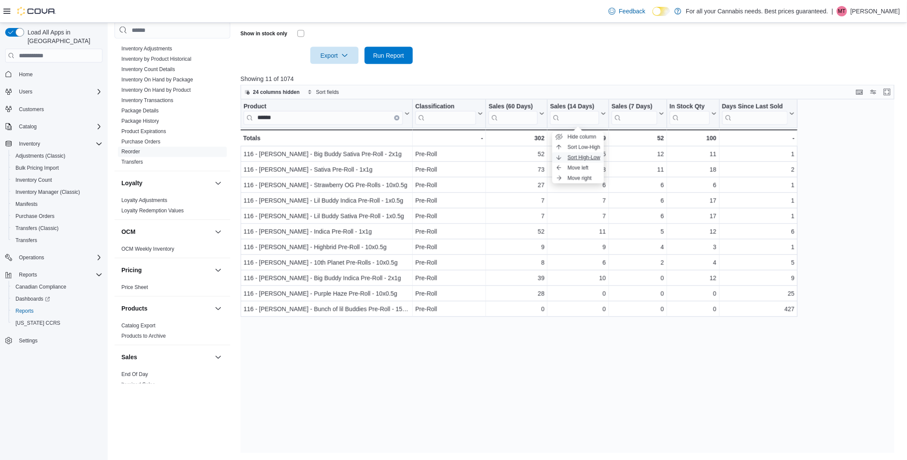
click at [583, 156] on span "Sort High-Low" at bounding box center [583, 157] width 33 height 7
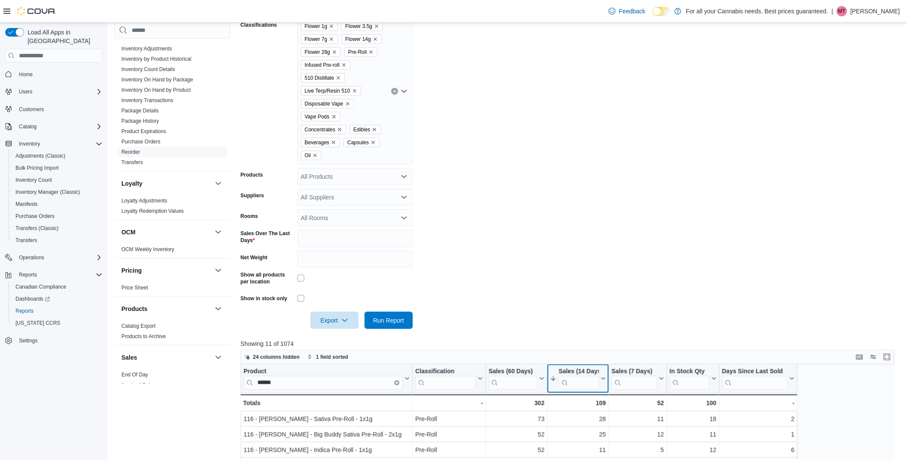
scroll to position [385, 0]
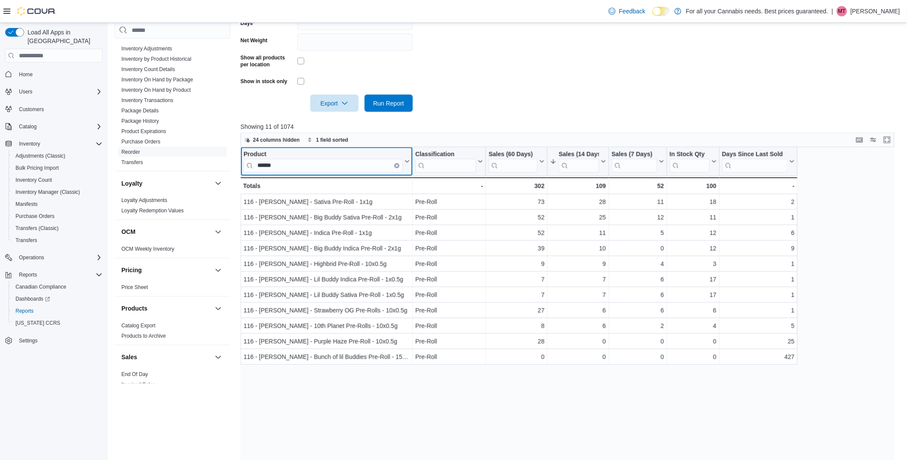
click at [395, 167] on icon "Clear input" at bounding box center [396, 165] width 3 height 3
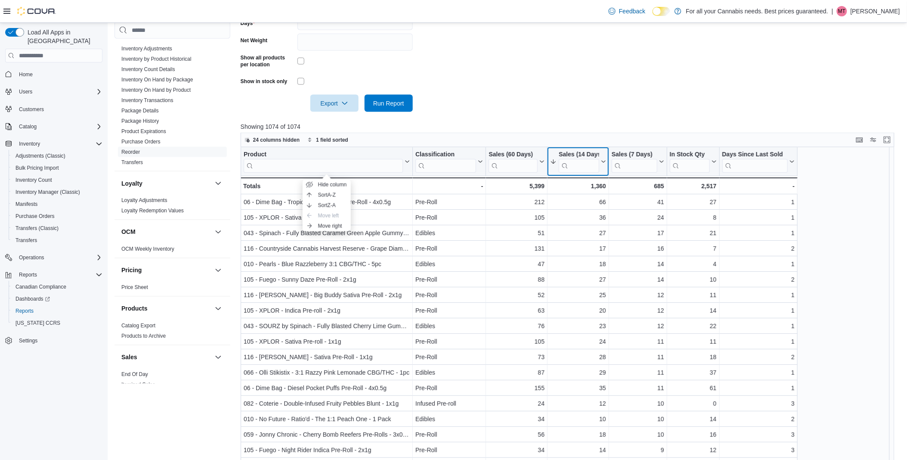
click at [601, 160] on icon at bounding box center [602, 161] width 7 height 5
click at [596, 202] on span "Sort High-Low" at bounding box center [583, 205] width 33 height 7
click at [601, 161] on icon at bounding box center [602, 161] width 7 height 5
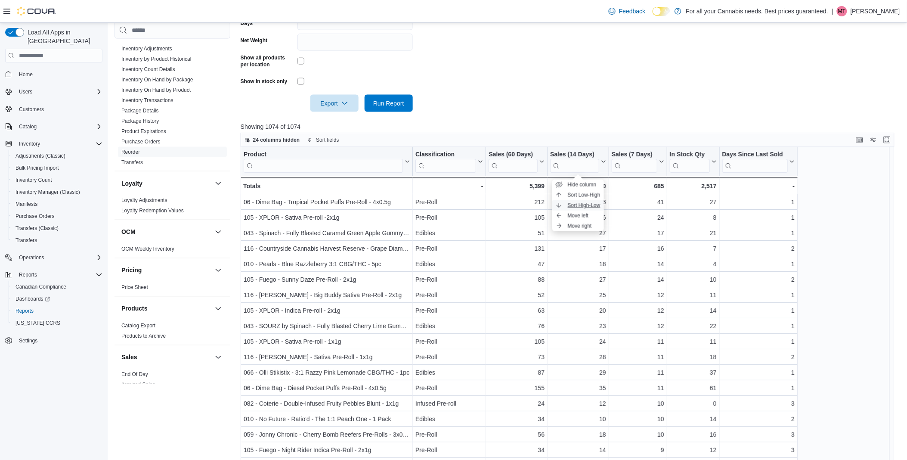
click at [594, 204] on span "Sort High-Low" at bounding box center [583, 205] width 33 height 7
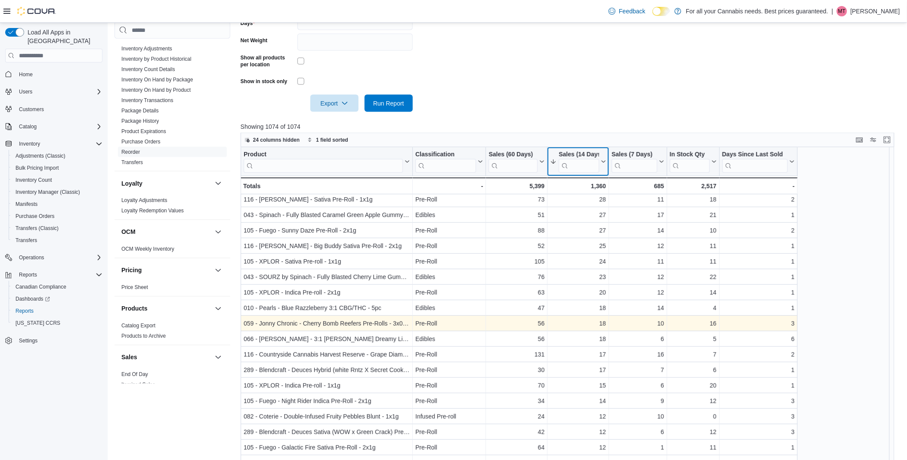
scroll to position [48, 0]
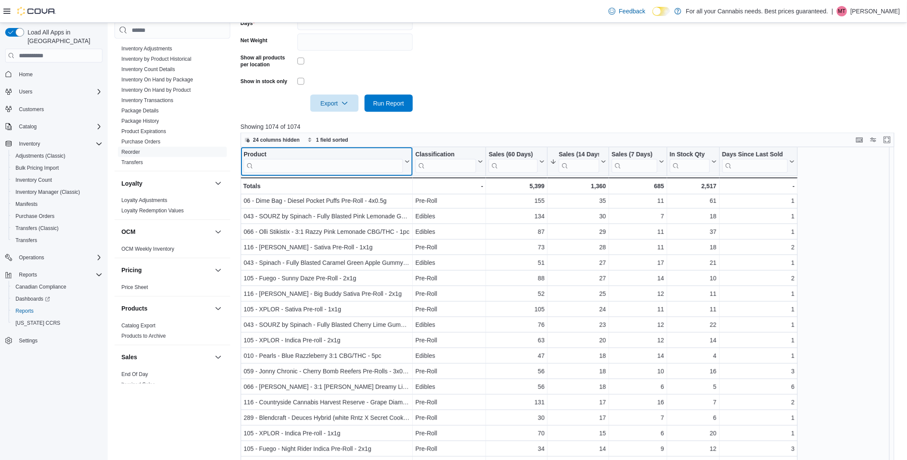
click at [265, 159] on input "search" at bounding box center [323, 166] width 159 height 14
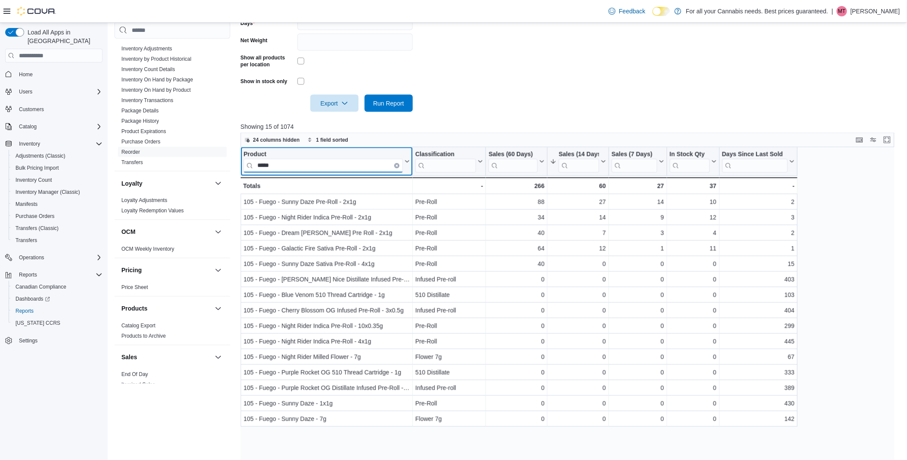
scroll to position [0, 0]
click at [605, 160] on div at bounding box center [608, 161] width 7 height 28
type input "*****"
click at [604, 163] on icon at bounding box center [602, 161] width 7 height 5
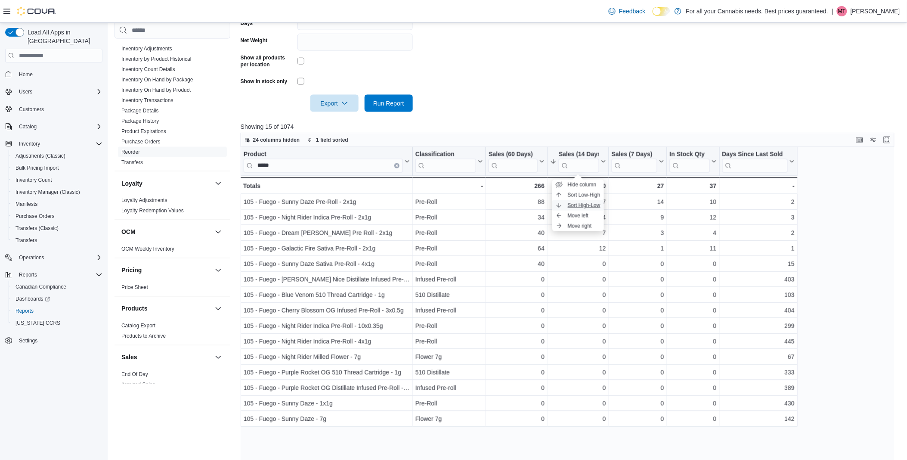
click at [595, 202] on span "Sort High-Low" at bounding box center [583, 205] width 33 height 7
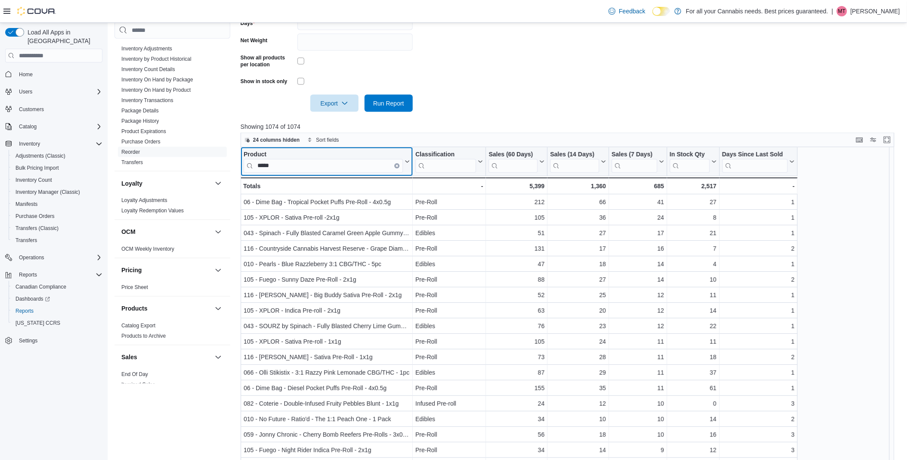
click at [379, 162] on input "*****" at bounding box center [323, 166] width 159 height 14
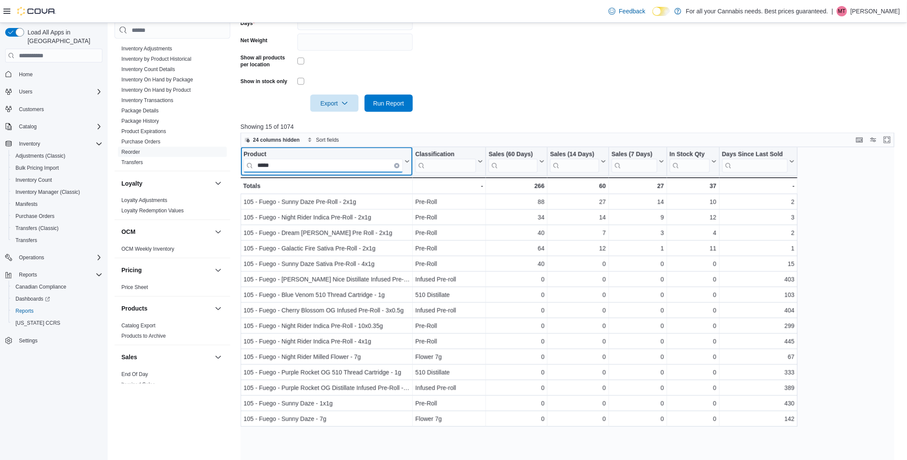
type input "*****"
click at [600, 158] on button "Sales (14 Days)" at bounding box center [578, 162] width 56 height 22
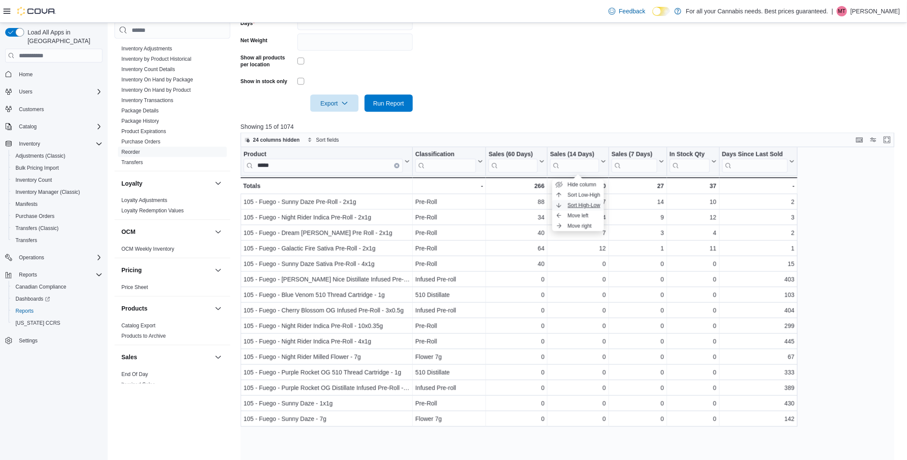
click at [589, 204] on span "Sort High-Low" at bounding box center [583, 205] width 33 height 7
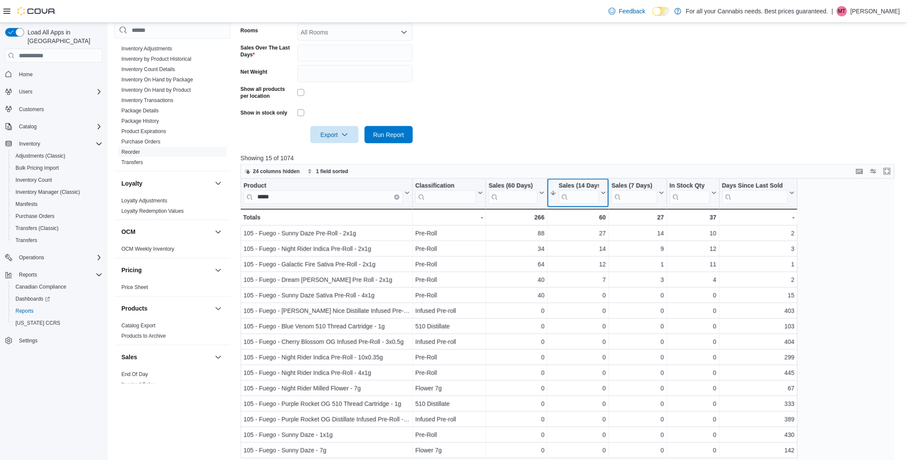
scroll to position [289, 0]
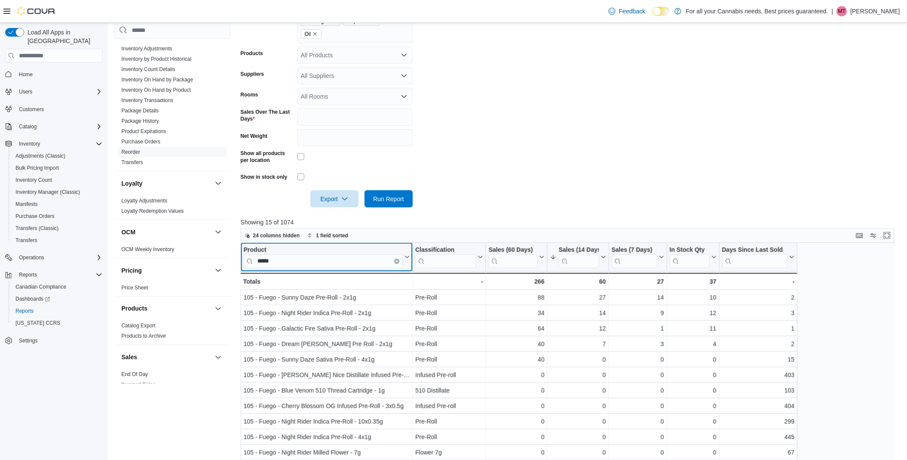
click at [397, 261] on icon "Clear input" at bounding box center [396, 261] width 3 height 3
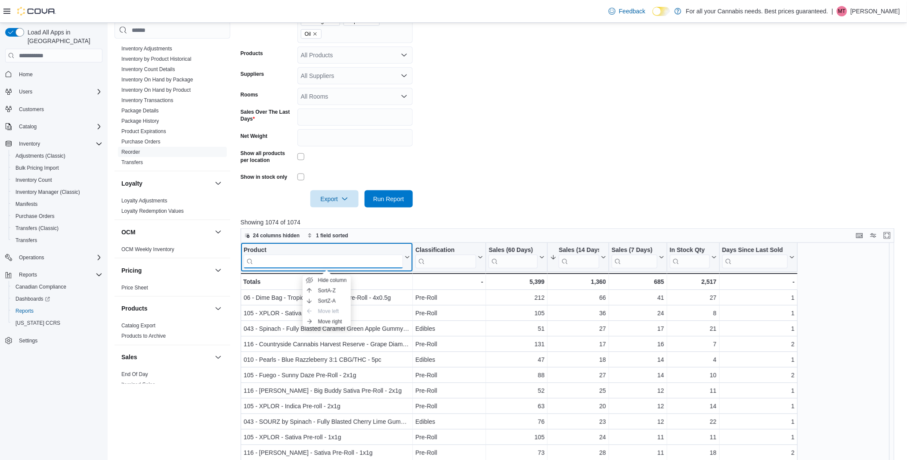
click at [391, 263] on input "search" at bounding box center [323, 261] width 159 height 14
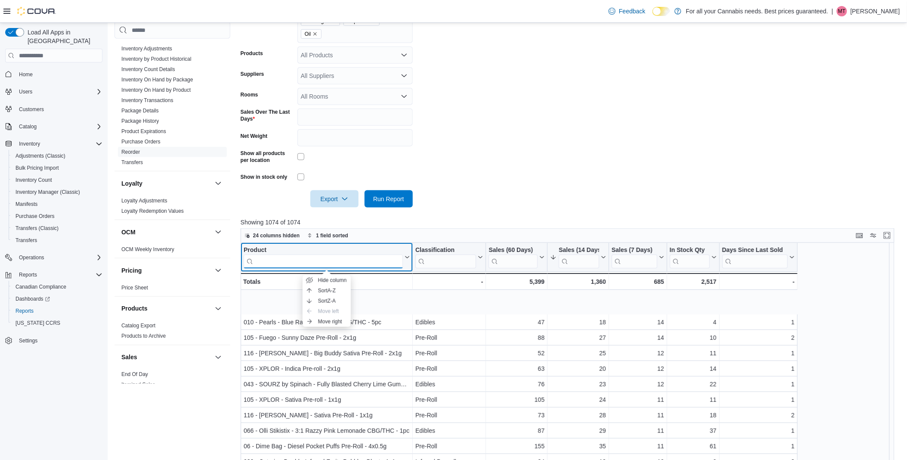
scroll to position [96, 0]
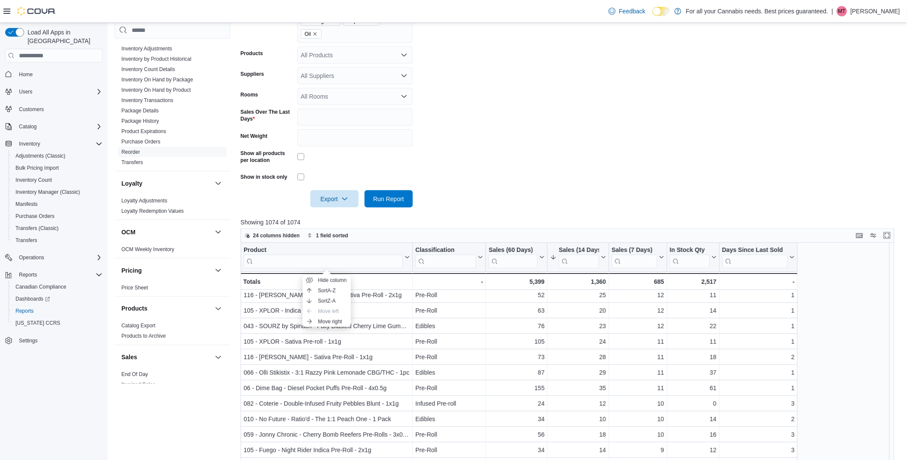
click at [210, 408] on div "Cash Management Cash Management Cash Out Details Compliance OCS Transaction Sub…" at bounding box center [172, 228] width 116 height 413
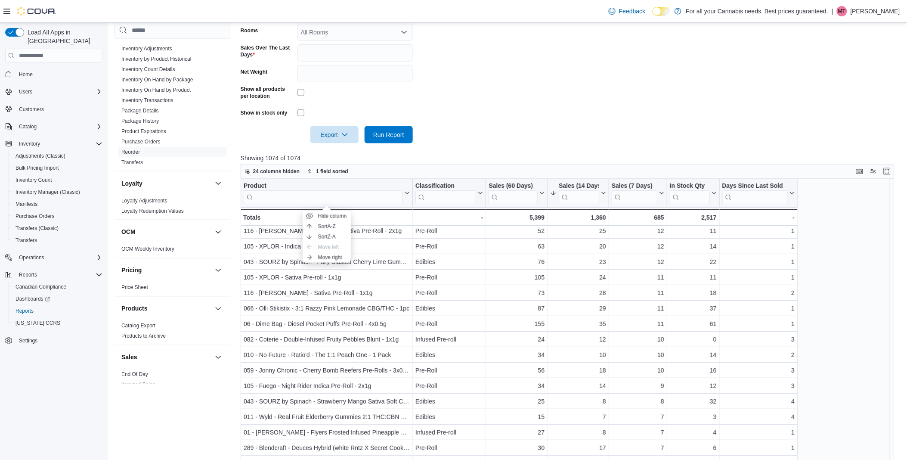
scroll to position [432, 0]
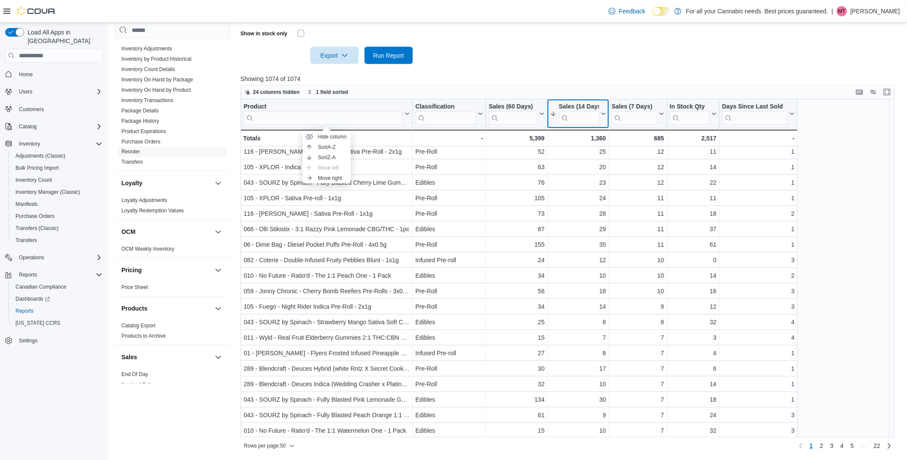
click at [604, 115] on icon at bounding box center [602, 113] width 7 height 5
click at [591, 156] on span "Sort High-Low" at bounding box center [583, 157] width 33 height 7
click at [539, 112] on icon at bounding box center [540, 113] width 7 height 5
click at [534, 152] on button "Sort High-Low" at bounding box center [516, 157] width 52 height 10
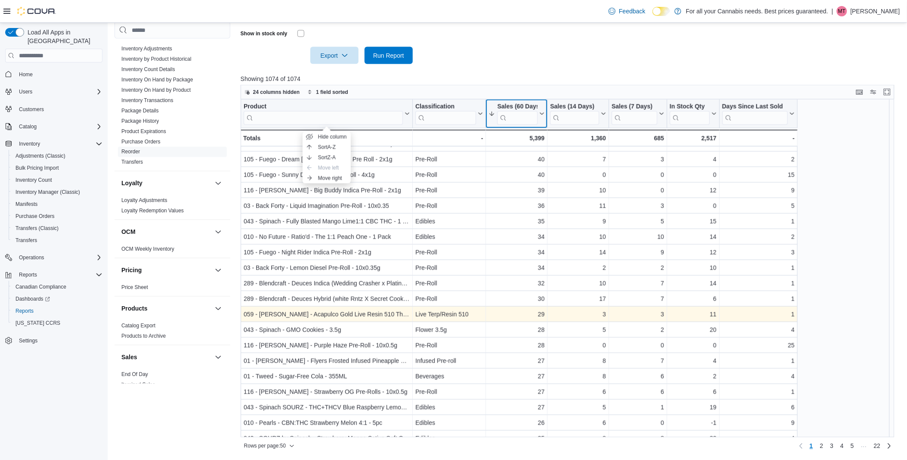
scroll to position [478, 0]
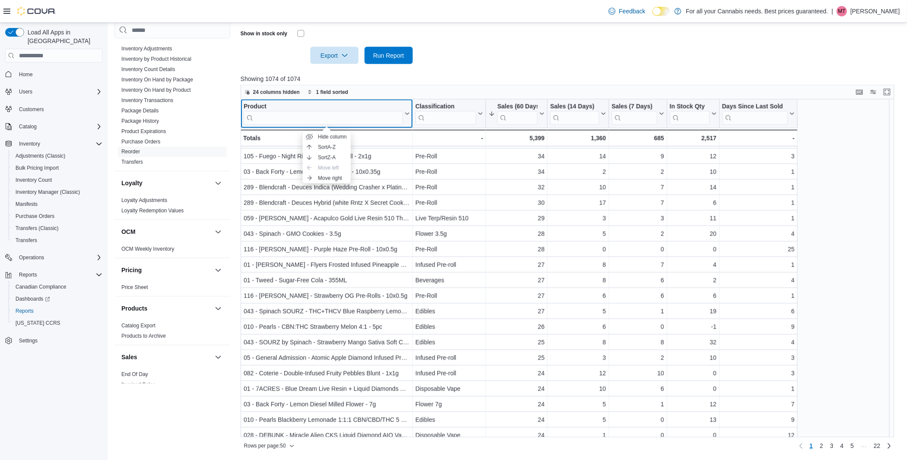
click at [282, 117] on input "search" at bounding box center [323, 118] width 159 height 14
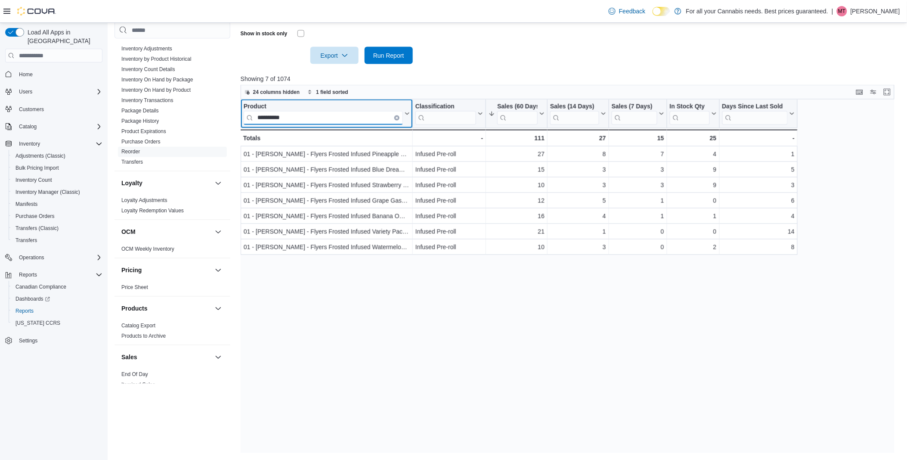
scroll to position [0, 0]
click at [384, 373] on div "**********" at bounding box center [571, 275] width 660 height 353
click at [287, 122] on input "**********" at bounding box center [323, 118] width 159 height 14
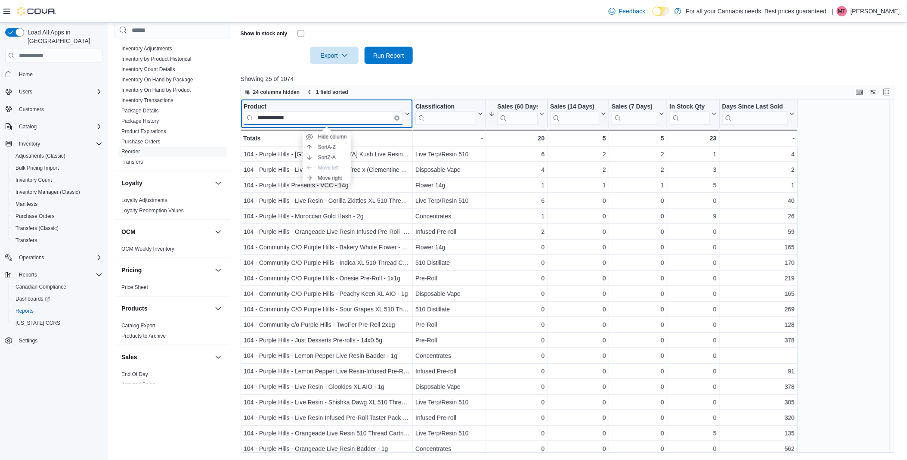
click at [296, 117] on input "**********" at bounding box center [323, 118] width 159 height 14
click at [384, 117] on input "**********" at bounding box center [323, 118] width 159 height 14
click at [557, 82] on p "Showing 25 of 1074" at bounding box center [571, 78] width 660 height 9
click at [601, 116] on icon at bounding box center [602, 113] width 7 height 5
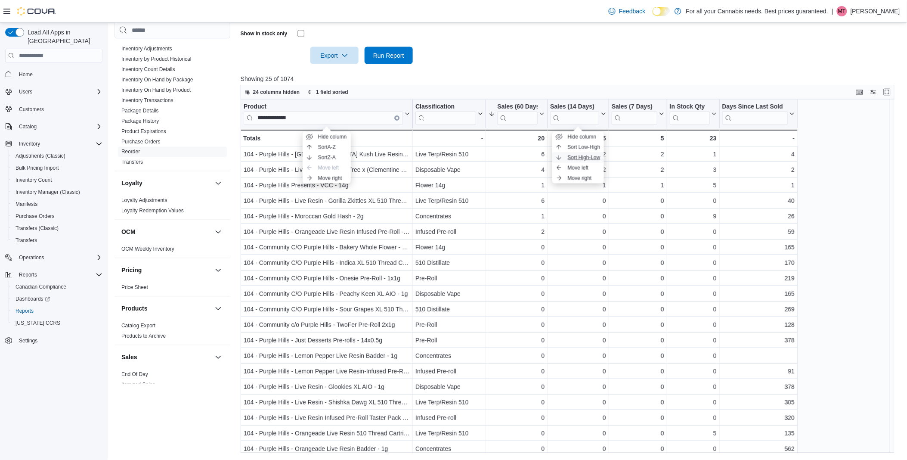
click at [590, 157] on span "Sort High-Low" at bounding box center [583, 157] width 33 height 7
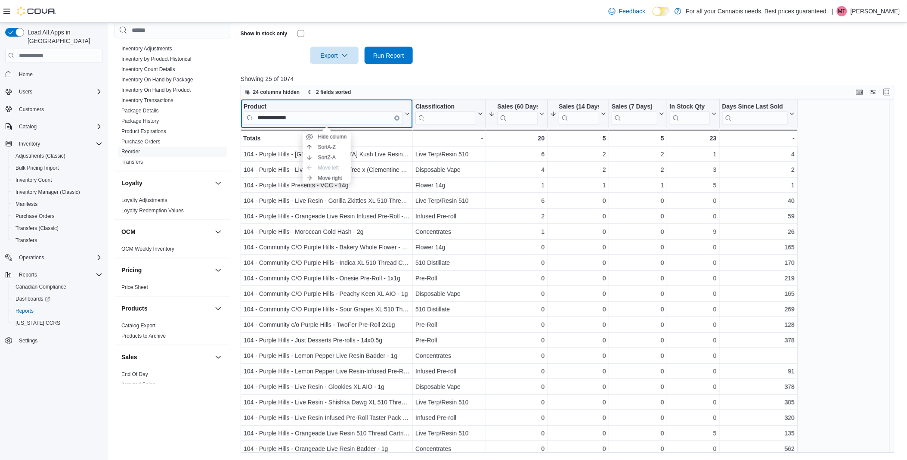
click at [358, 117] on input "**********" at bounding box center [323, 118] width 159 height 14
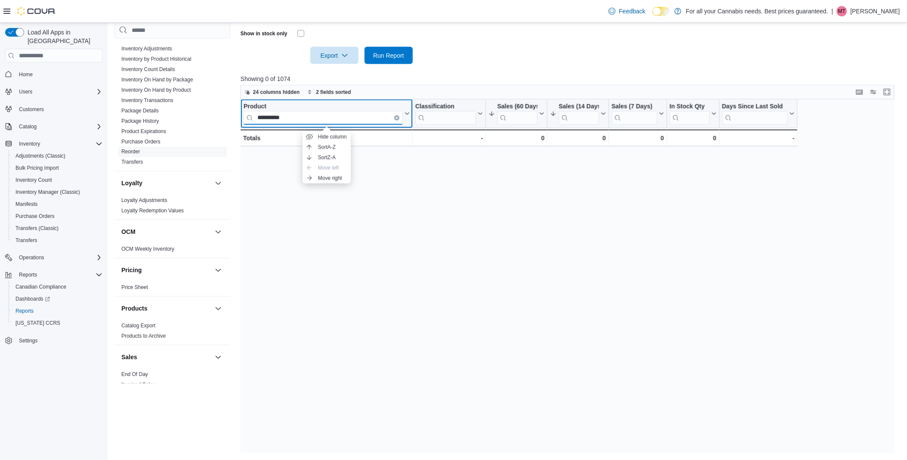
type input "**********"
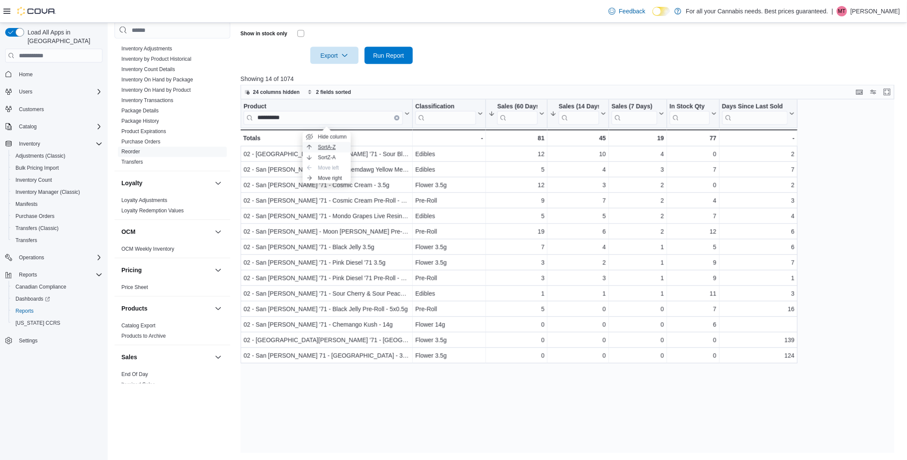
click at [333, 149] on span "Sort A-Z" at bounding box center [327, 147] width 18 height 7
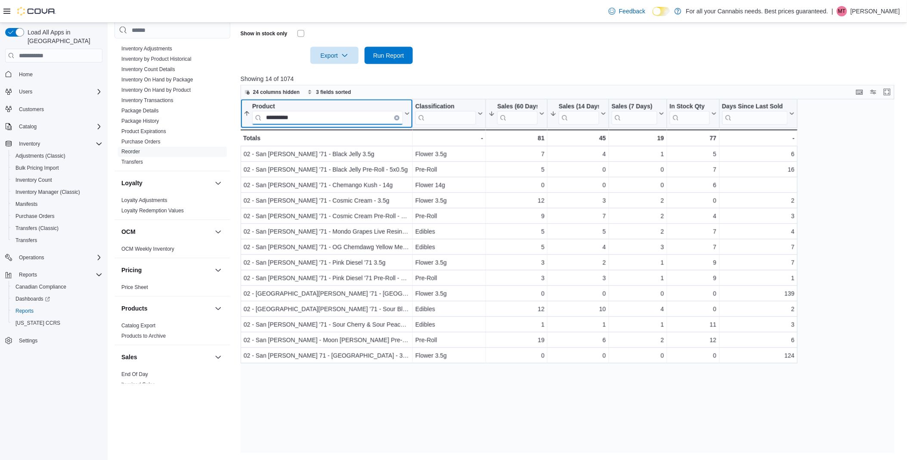
click at [370, 118] on input "**********" at bounding box center [327, 118] width 151 height 14
click at [601, 117] on button "Sales (14 Days)" at bounding box center [578, 114] width 56 height 22
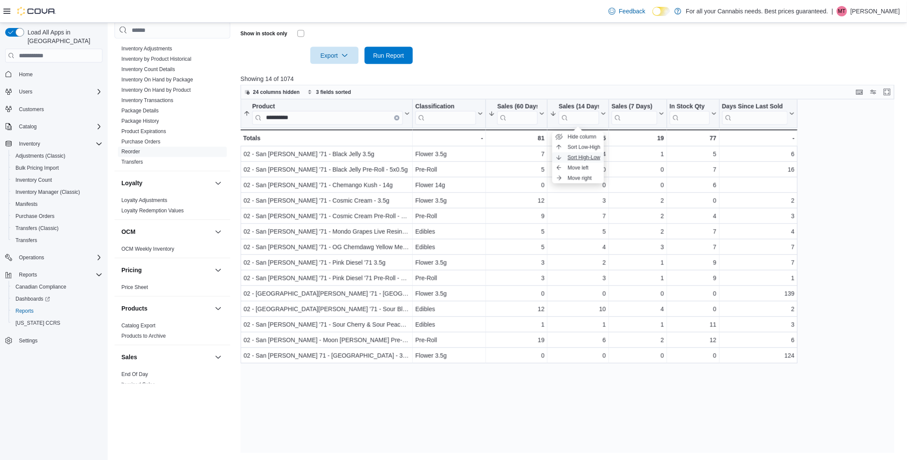
click at [586, 154] on span "Sort High-Low" at bounding box center [583, 157] width 33 height 7
click at [437, 429] on div "**********" at bounding box center [571, 275] width 660 height 353
click at [603, 114] on icon at bounding box center [603, 114] width 4 height 2
click at [586, 152] on ul "Hide column Sort Low-High Sort High-Low Move left Move right" at bounding box center [578, 158] width 52 height 52
click at [586, 157] on span "Sort High-Low" at bounding box center [583, 157] width 33 height 7
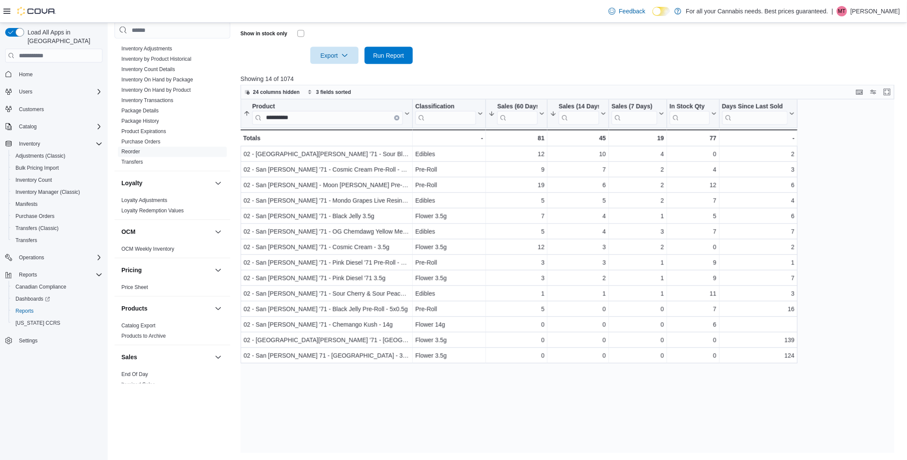
click at [427, 416] on div "**********" at bounding box center [571, 275] width 660 height 353
click at [397, 117] on icon "Clear input" at bounding box center [396, 118] width 3 height 3
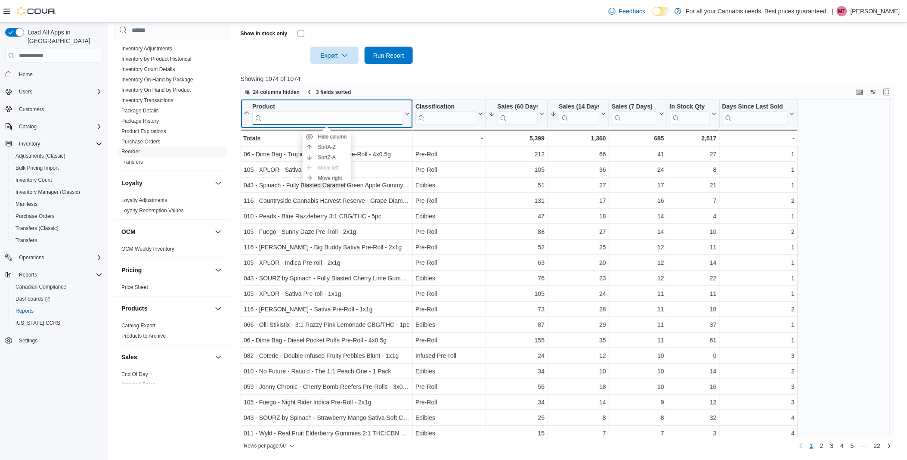
click at [388, 114] on input "search" at bounding box center [327, 118] width 151 height 14
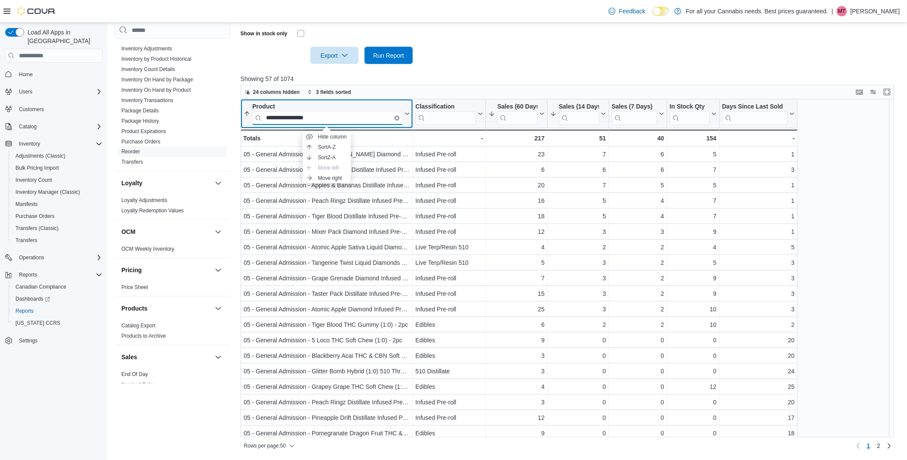
type input "**********"
click at [602, 114] on icon at bounding box center [602, 113] width 7 height 5
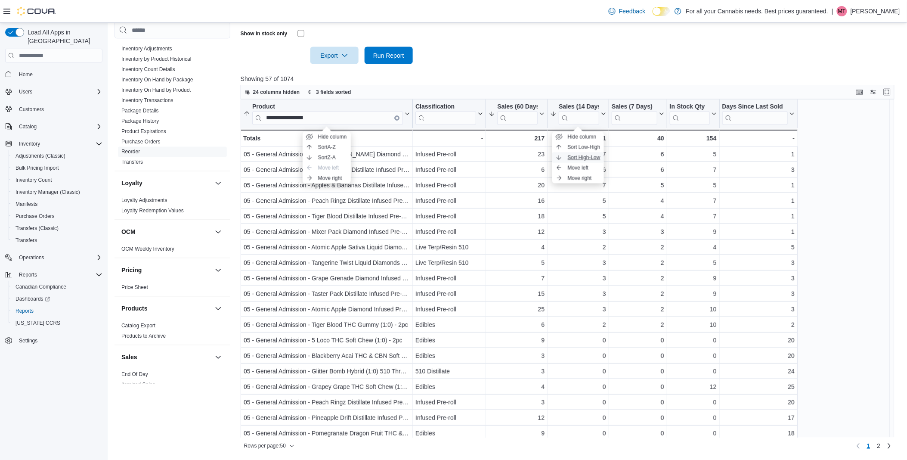
click at [596, 156] on span "Sort High-Low" at bounding box center [583, 157] width 33 height 7
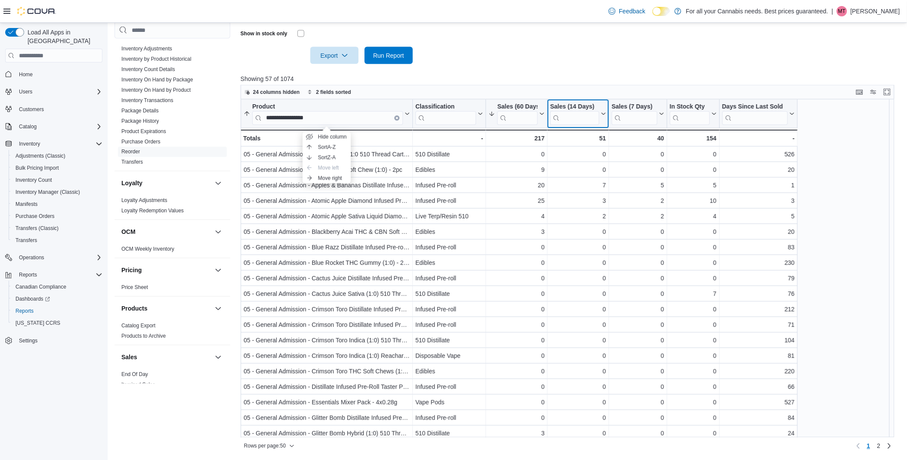
click at [603, 116] on icon at bounding box center [602, 113] width 7 height 5
click at [591, 154] on span "Sort High-Low" at bounding box center [583, 157] width 33 height 7
click at [335, 149] on span "Sort A-Z" at bounding box center [327, 147] width 18 height 7
click at [602, 114] on icon at bounding box center [602, 113] width 7 height 5
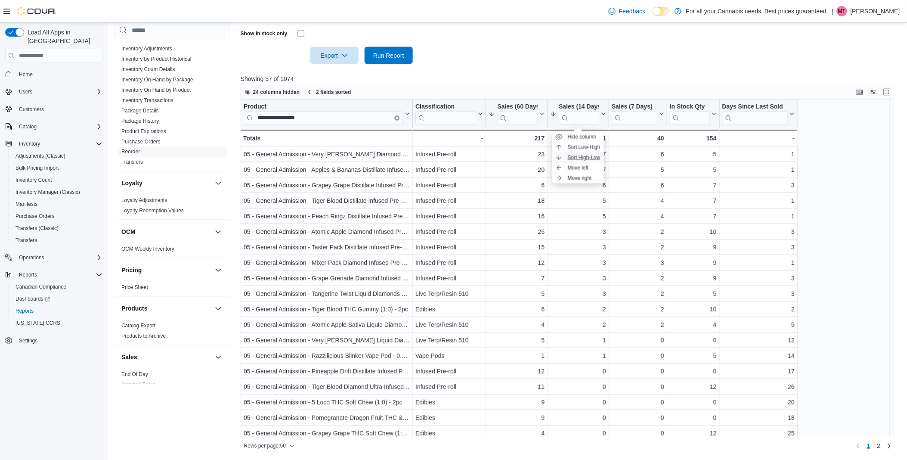
click at [592, 154] on span "Sort High-Low" at bounding box center [583, 157] width 33 height 7
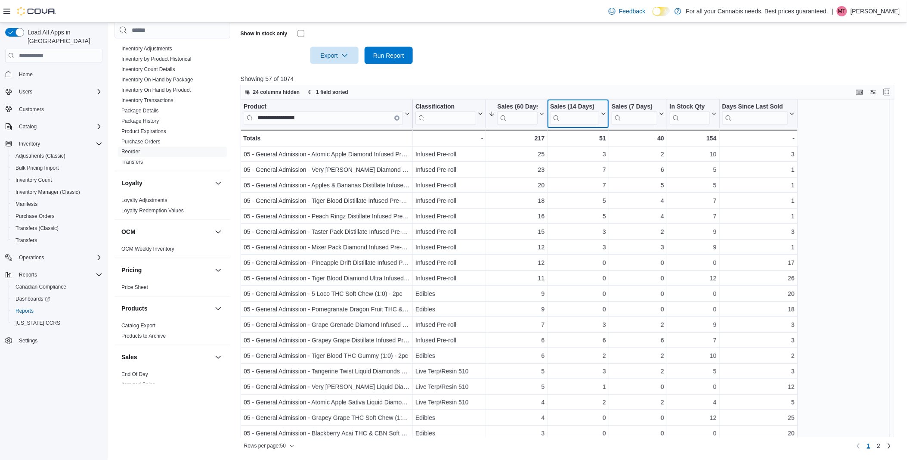
click at [603, 117] on button "Sales (14 Days)" at bounding box center [578, 114] width 56 height 22
click at [589, 156] on span "Sort High-Low" at bounding box center [583, 157] width 33 height 7
click at [22, 69] on span "Home" at bounding box center [26, 74] width 14 height 10
